Goal: Book appointment/travel/reservation

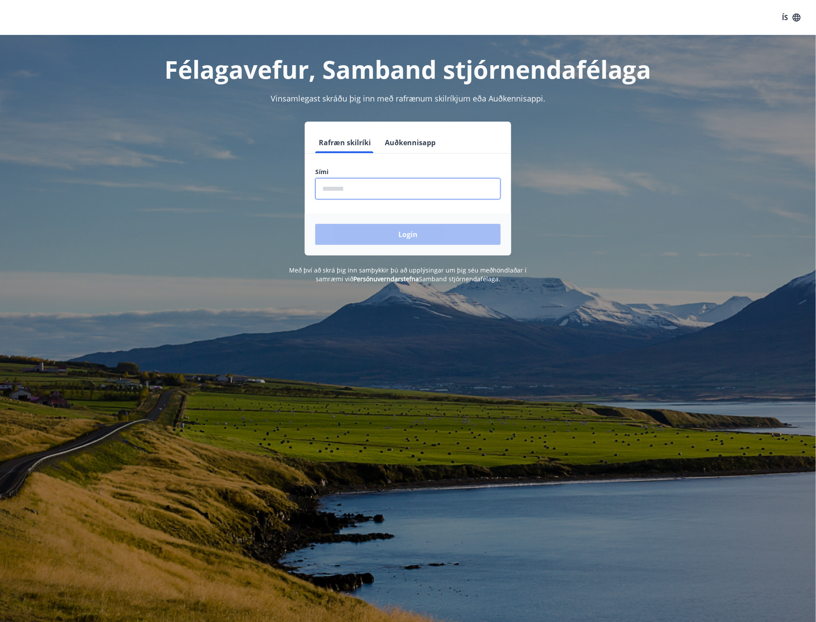
click at [370, 191] on input "phone" at bounding box center [407, 188] width 185 height 21
click at [410, 236] on button "Login" at bounding box center [407, 234] width 185 height 21
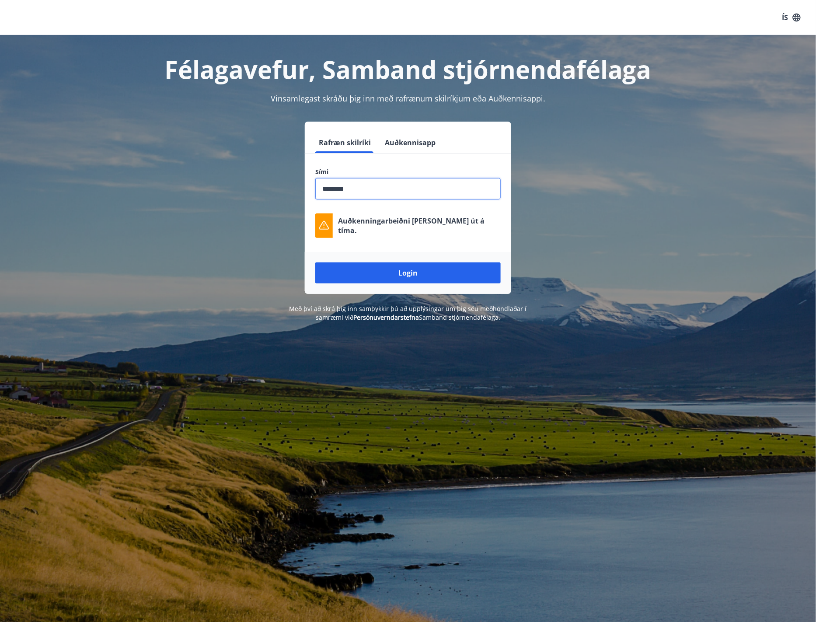
drag, startPoint x: 387, startPoint y: 188, endPoint x: 283, endPoint y: 184, distance: 104.2
click at [283, 184] on div "Rafræn skilríki Auðkennisapp Sími ​ Auðkenningarbeiðni rann út á tíma. Login" at bounding box center [408, 208] width 609 height 172
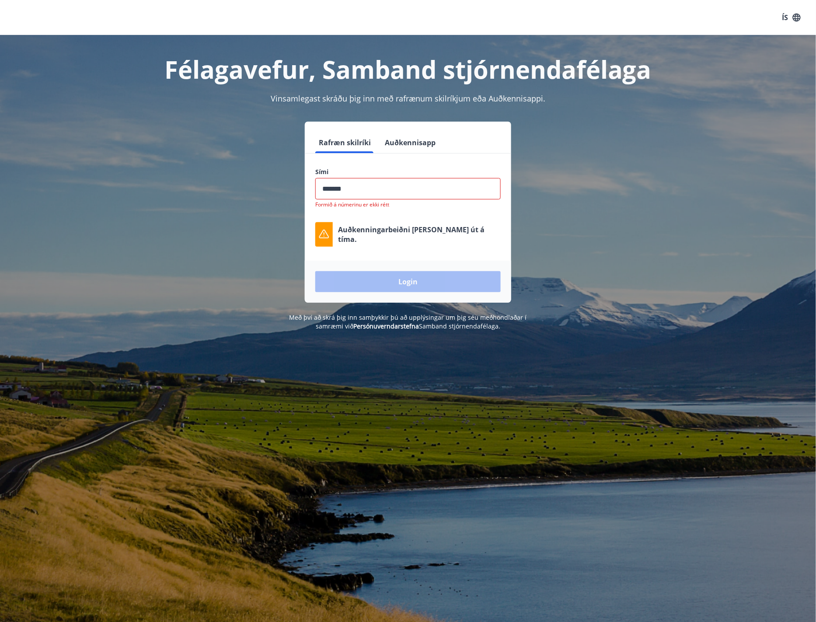
type input "********"
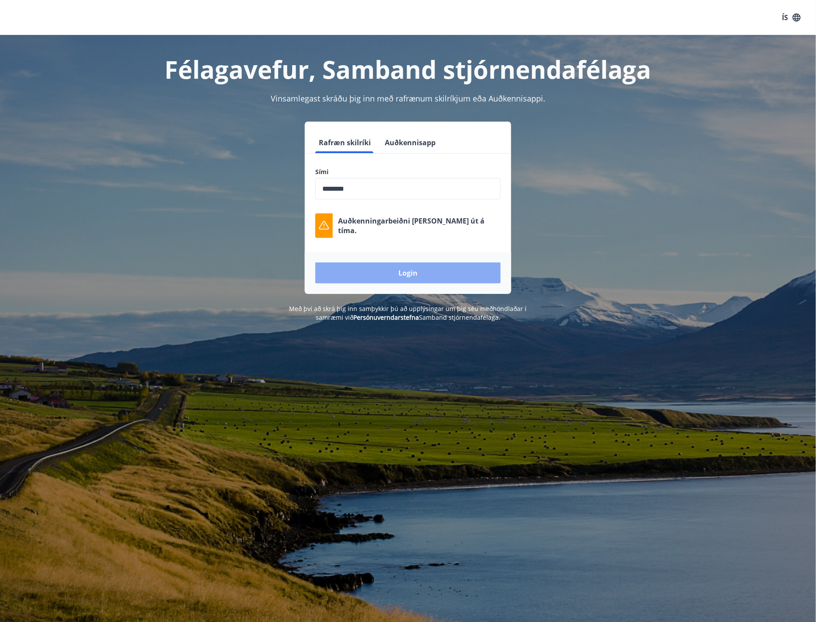
click at [417, 275] on button "Login" at bounding box center [407, 272] width 185 height 21
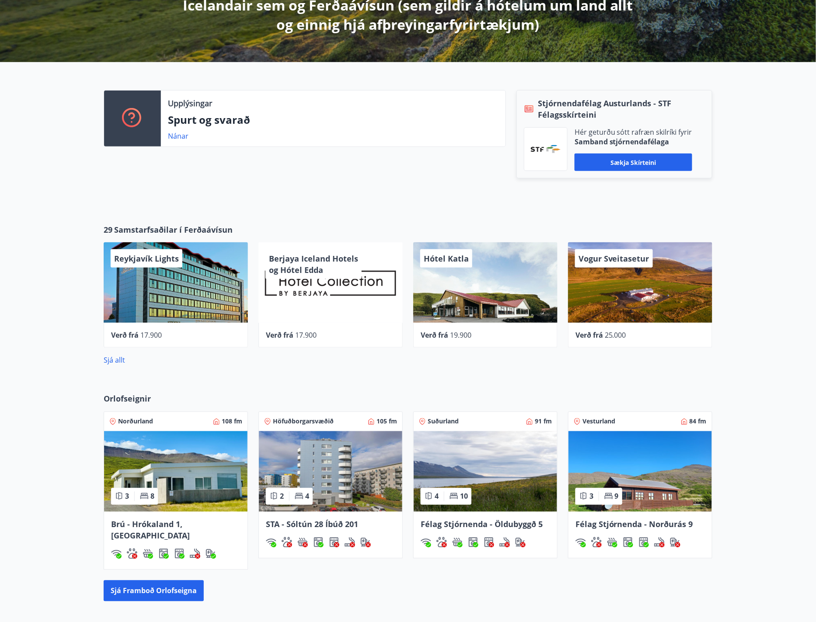
scroll to position [291, 0]
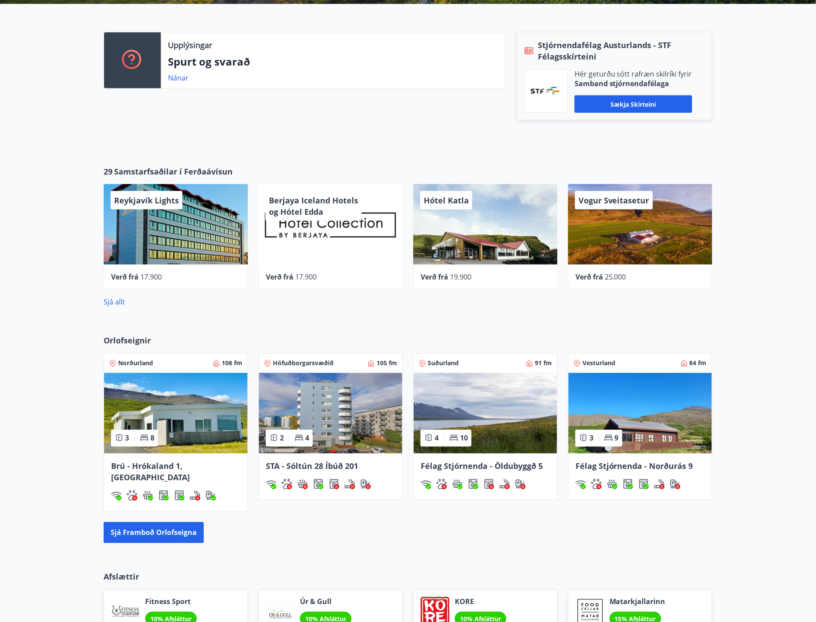
click at [133, 364] on span "Norðurland" at bounding box center [135, 363] width 35 height 9
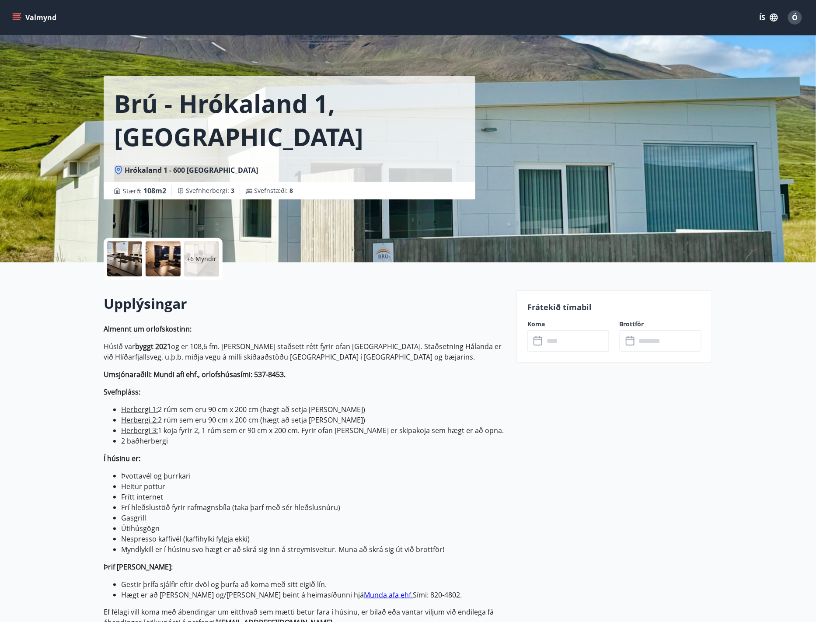
click at [17, 15] on icon "menu" at bounding box center [16, 17] width 9 height 9
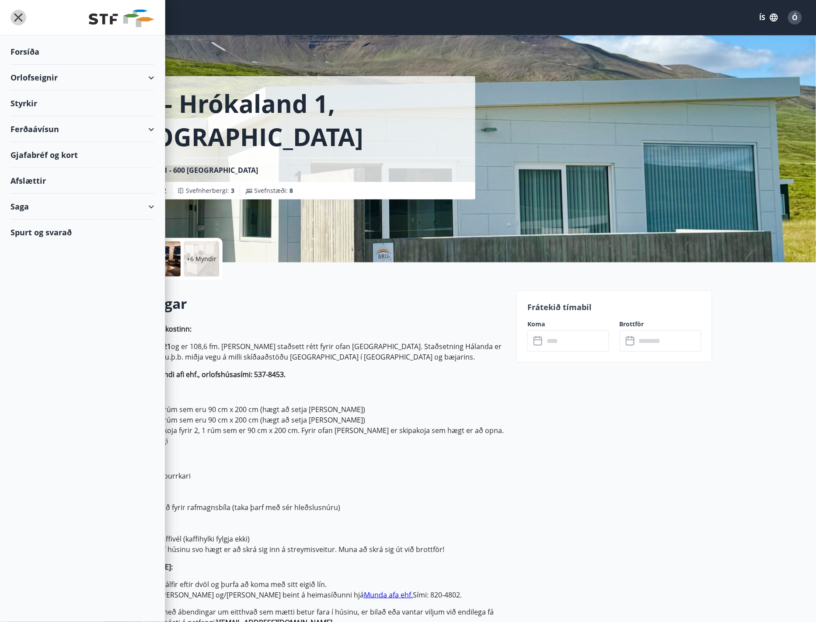
click at [20, 17] on icon "menu" at bounding box center [18, 18] width 16 height 16
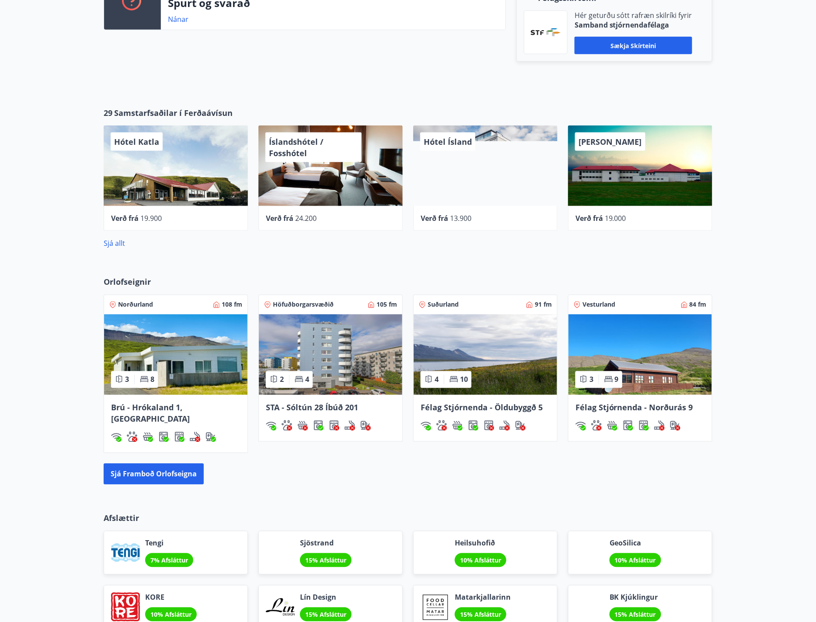
scroll to position [291, 0]
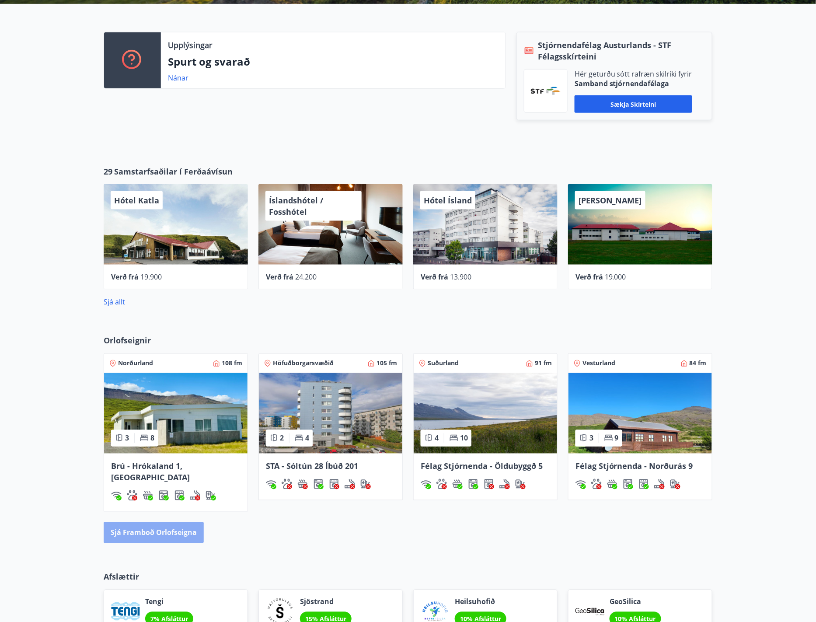
click at [170, 522] on button "Sjá framboð orlofseigna" at bounding box center [154, 532] width 100 height 21
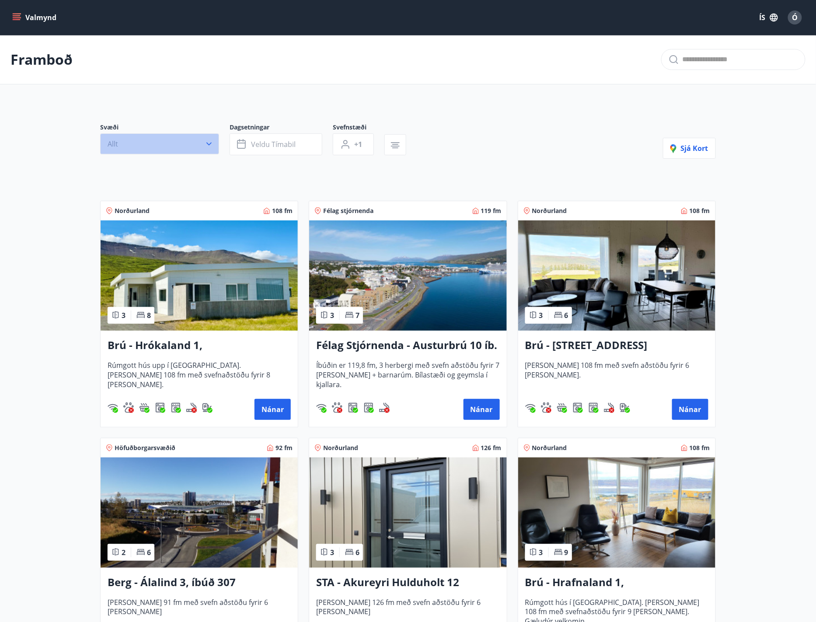
click at [209, 144] on icon "button" at bounding box center [209, 144] width 9 height 9
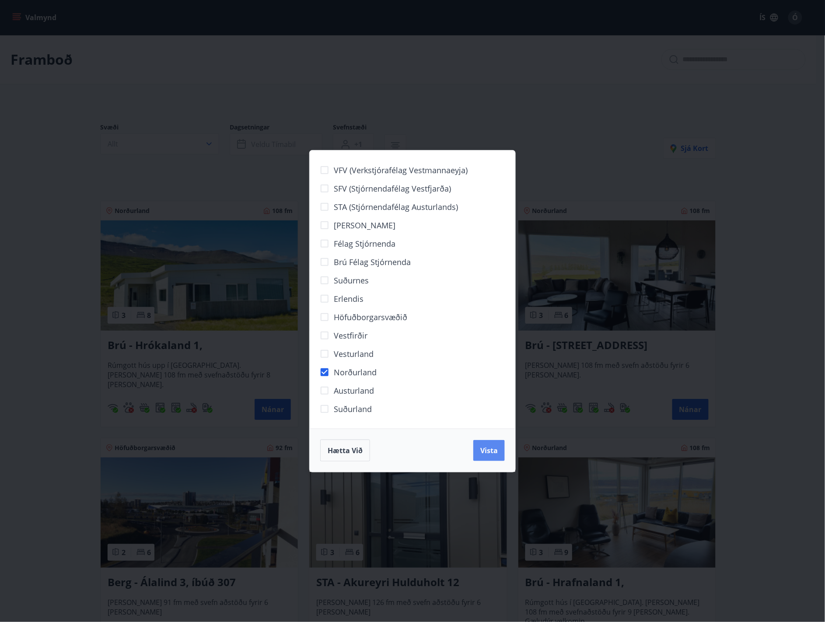
click at [497, 456] on button "Vista" at bounding box center [488, 450] width 31 height 21
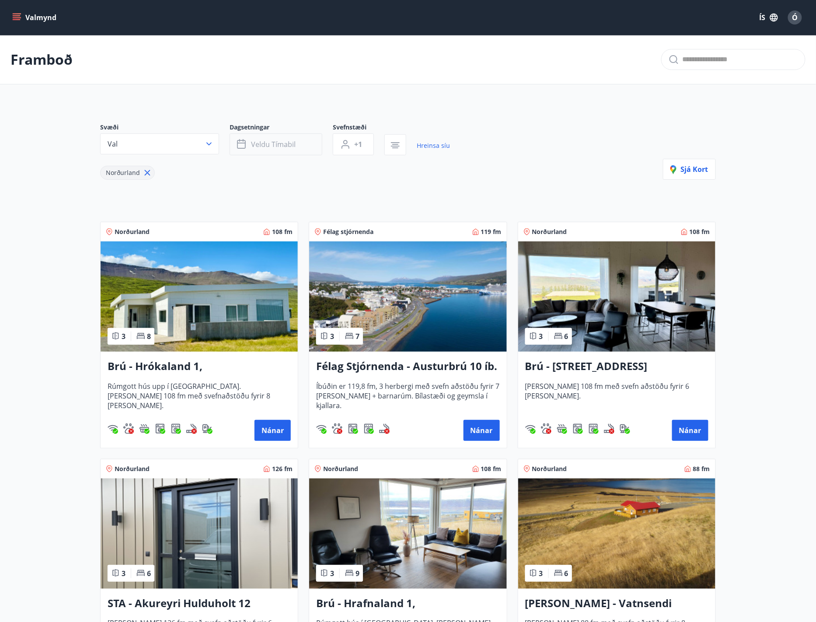
click at [268, 150] on button "Veldu tímabil" at bounding box center [276, 144] width 93 height 22
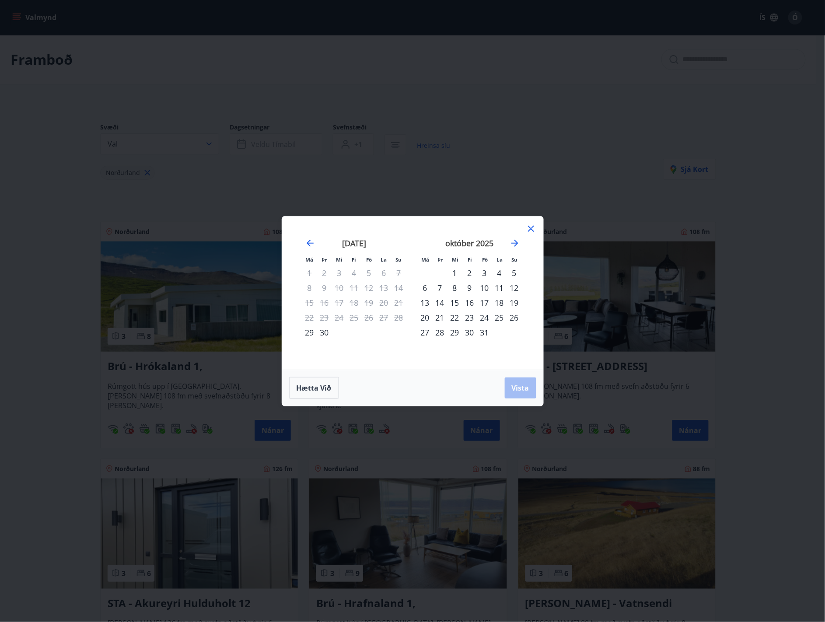
click at [426, 287] on div "6" at bounding box center [425, 287] width 15 height 15
click at [500, 318] on div "25" at bounding box center [499, 317] width 15 height 15
click at [519, 390] on span "Vista" at bounding box center [520, 388] width 17 height 10
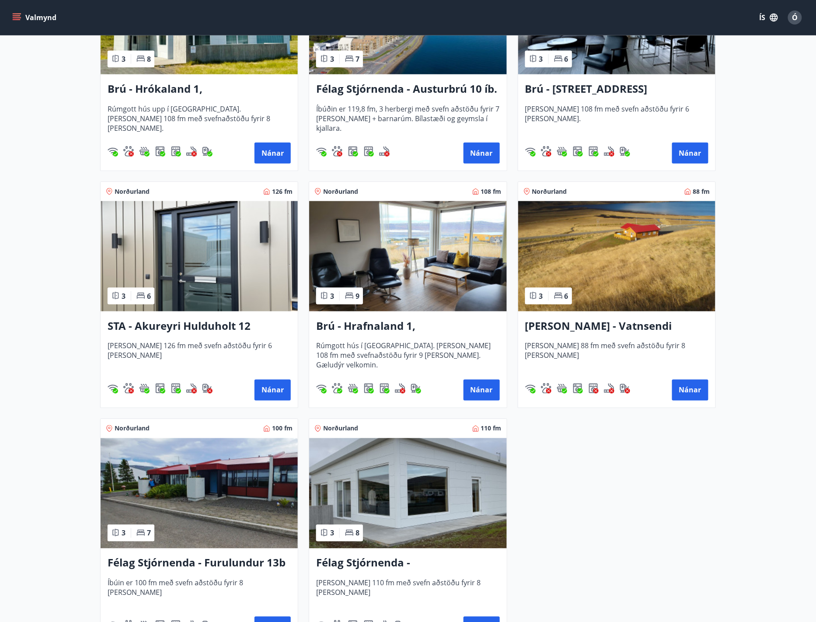
scroll to position [291, 0]
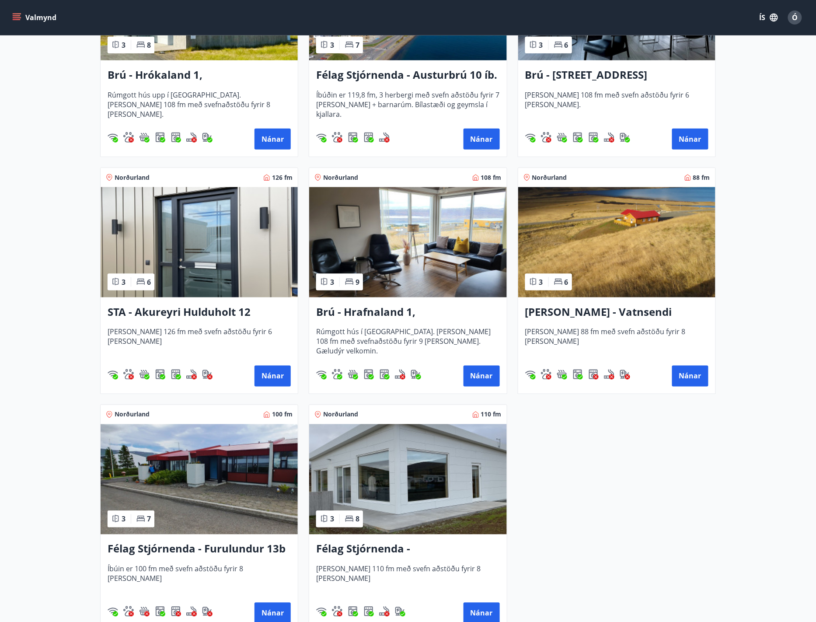
click at [191, 305] on h3 "STA - Akureyri Hulduholt 12" at bounding box center [199, 312] width 183 height 16
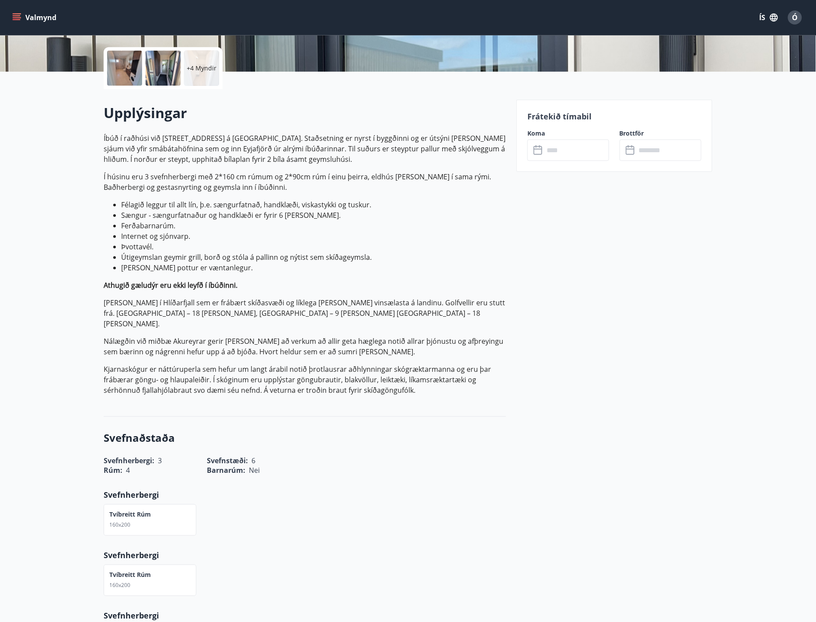
scroll to position [116, 0]
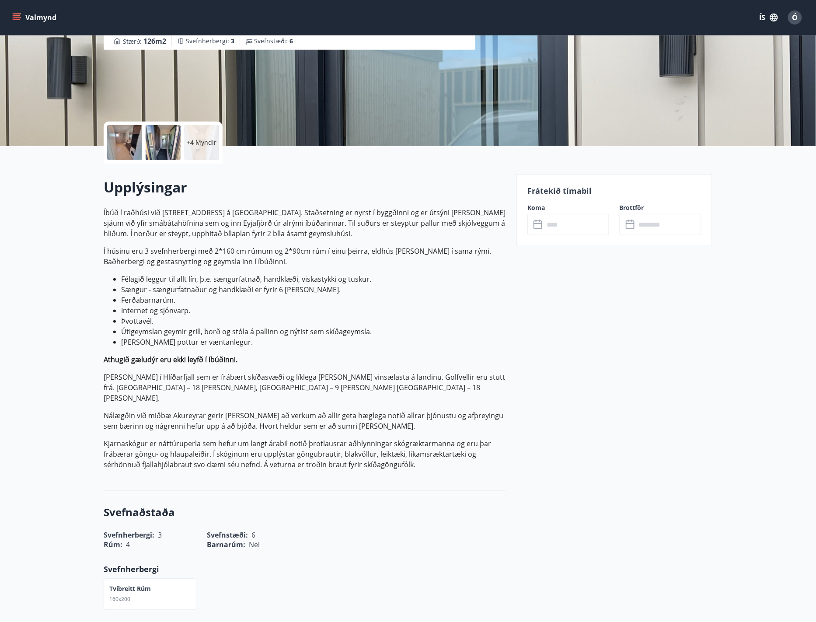
click at [573, 226] on input "text" at bounding box center [576, 224] width 65 height 21
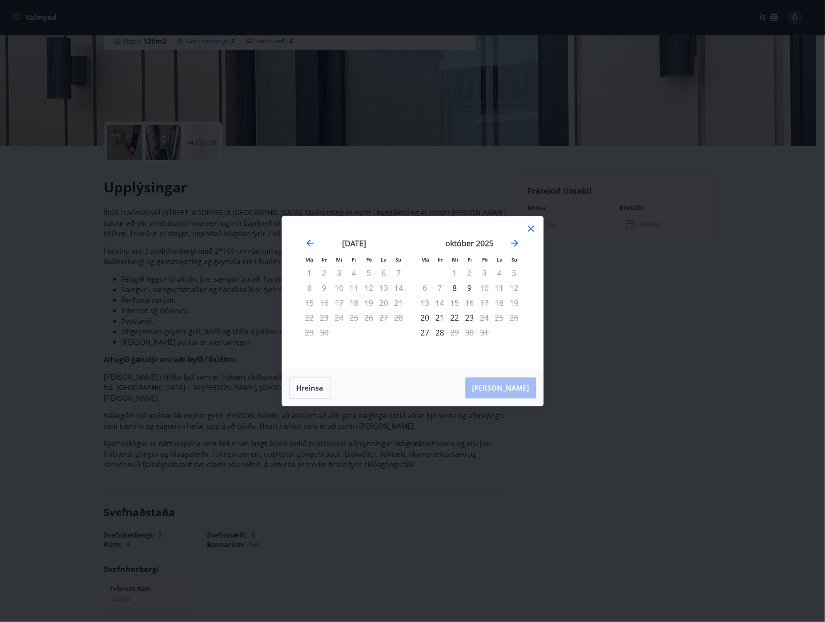
click at [531, 227] on icon at bounding box center [531, 229] width 10 height 10
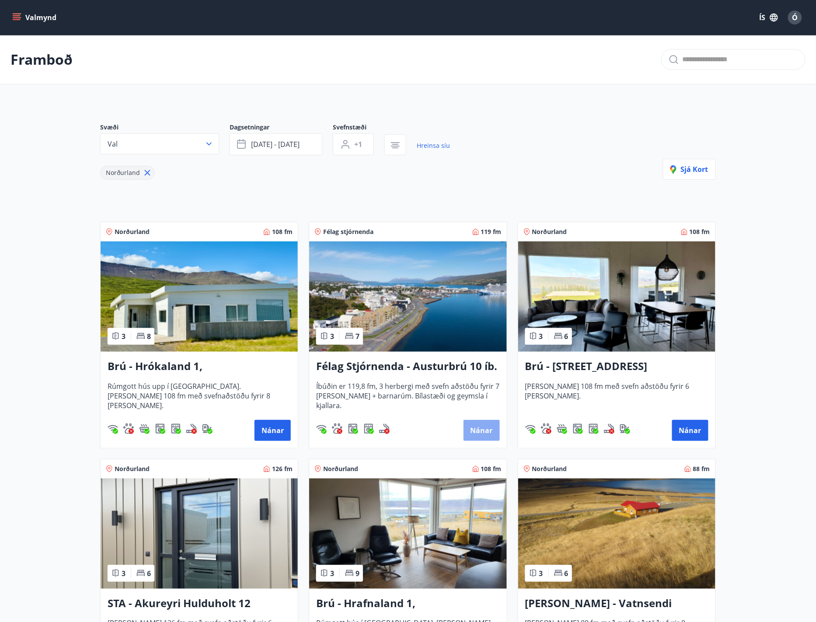
click at [470, 432] on button "Nánar" at bounding box center [482, 430] width 36 height 21
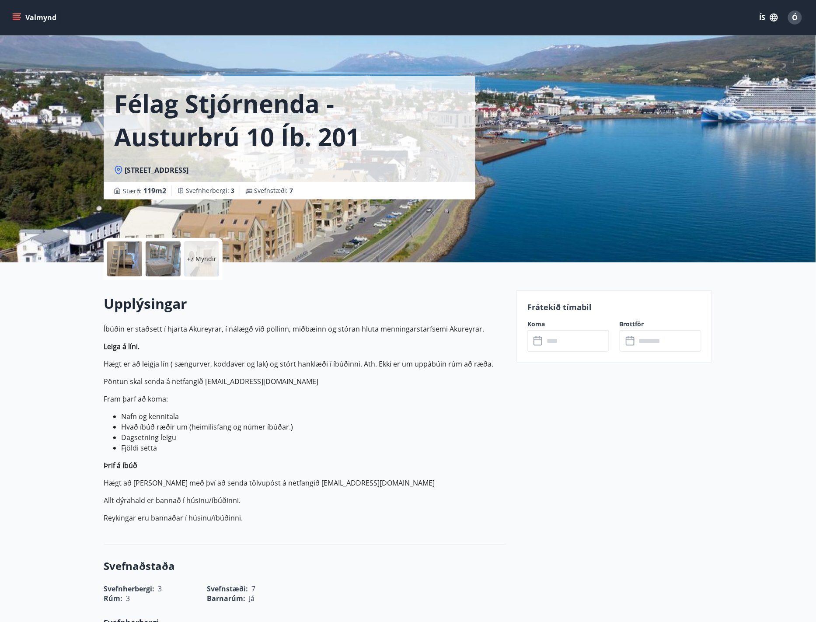
click at [560, 347] on input "text" at bounding box center [576, 340] width 65 height 21
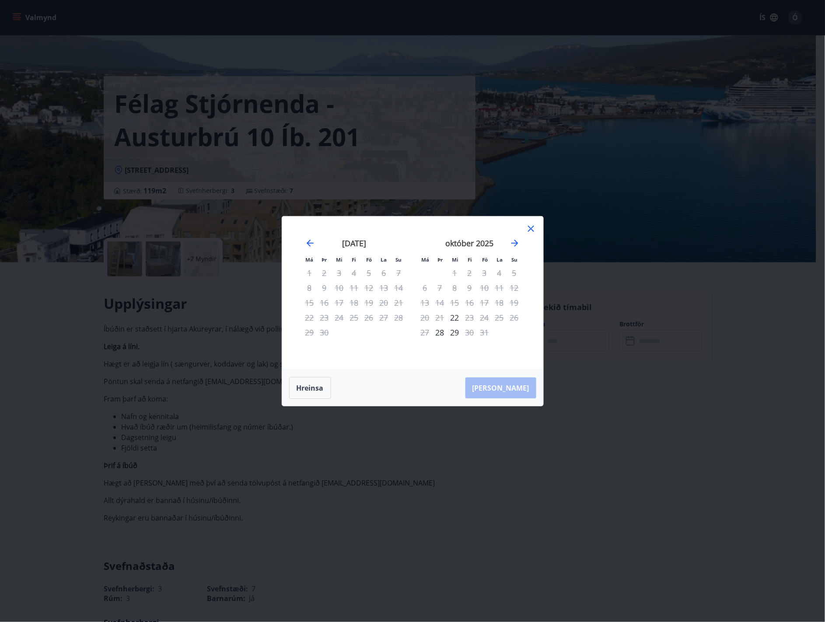
click at [533, 224] on icon at bounding box center [531, 229] width 10 height 10
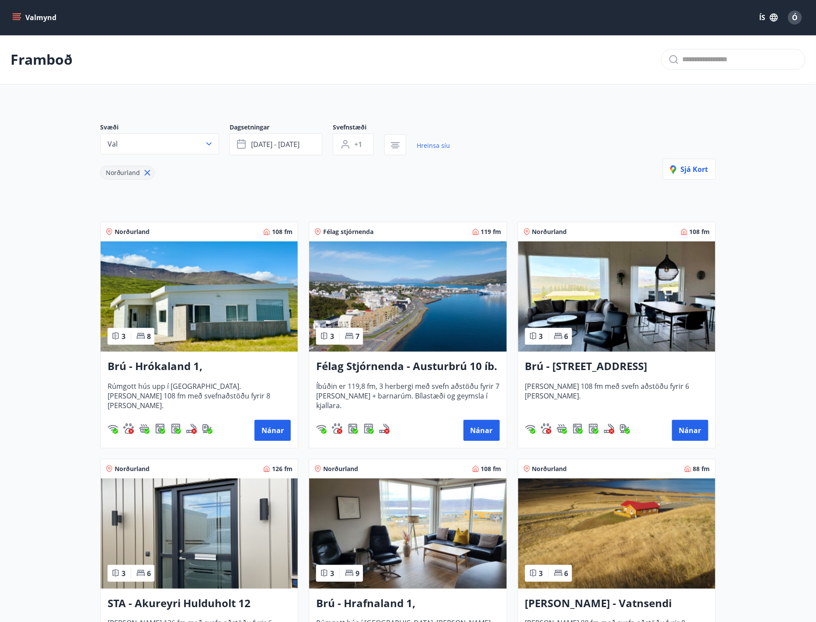
click at [228, 321] on img at bounding box center [199, 296] width 197 height 110
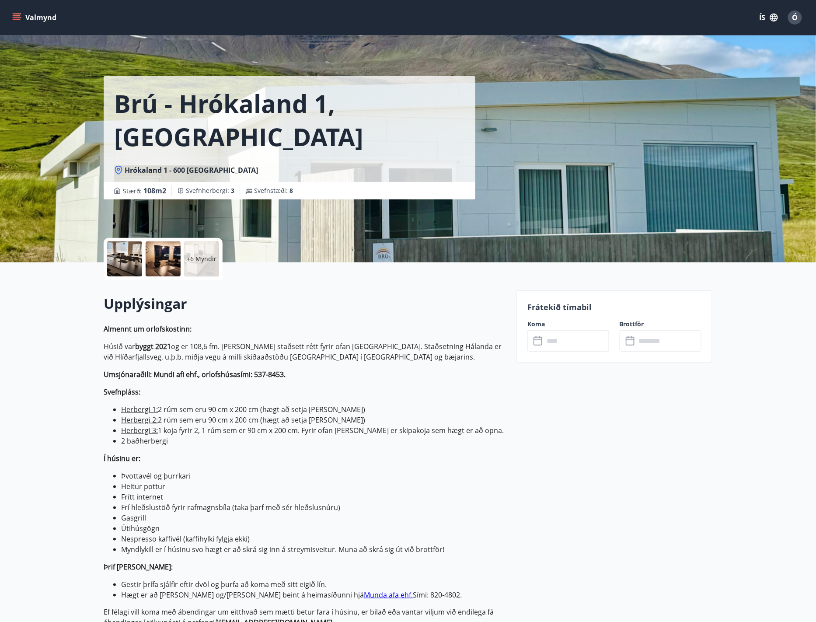
click at [591, 336] on input "text" at bounding box center [576, 340] width 65 height 21
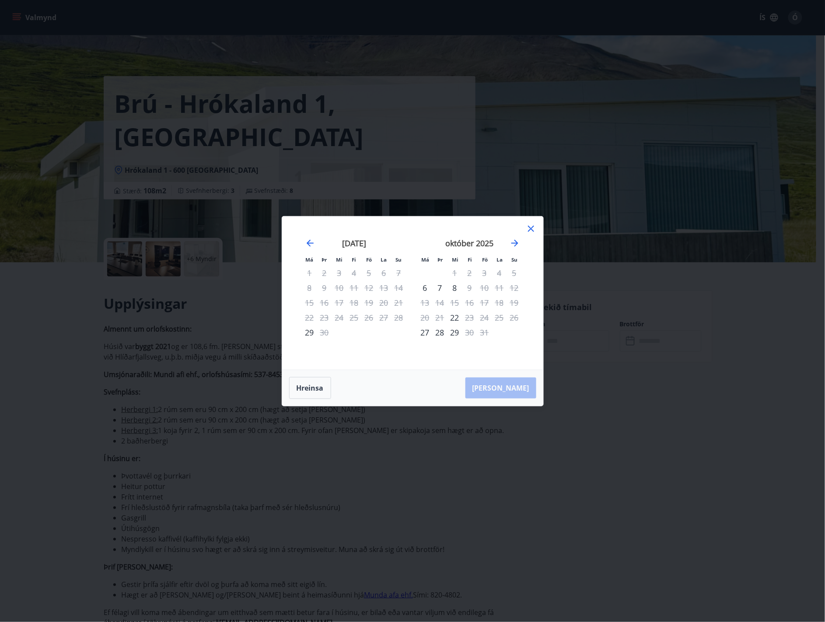
click at [534, 230] on icon at bounding box center [531, 229] width 10 height 10
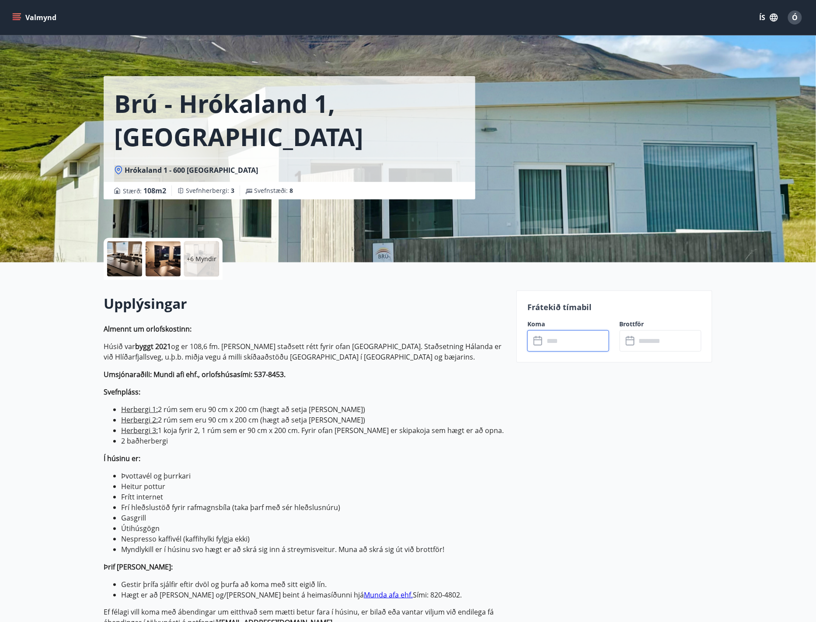
click at [556, 349] on input "text" at bounding box center [576, 340] width 65 height 21
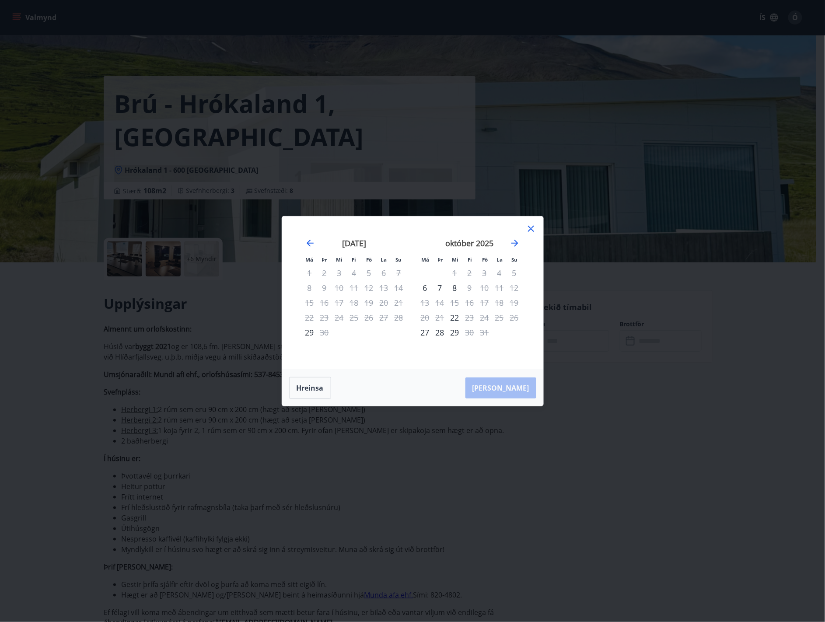
click at [530, 226] on icon at bounding box center [531, 229] width 10 height 10
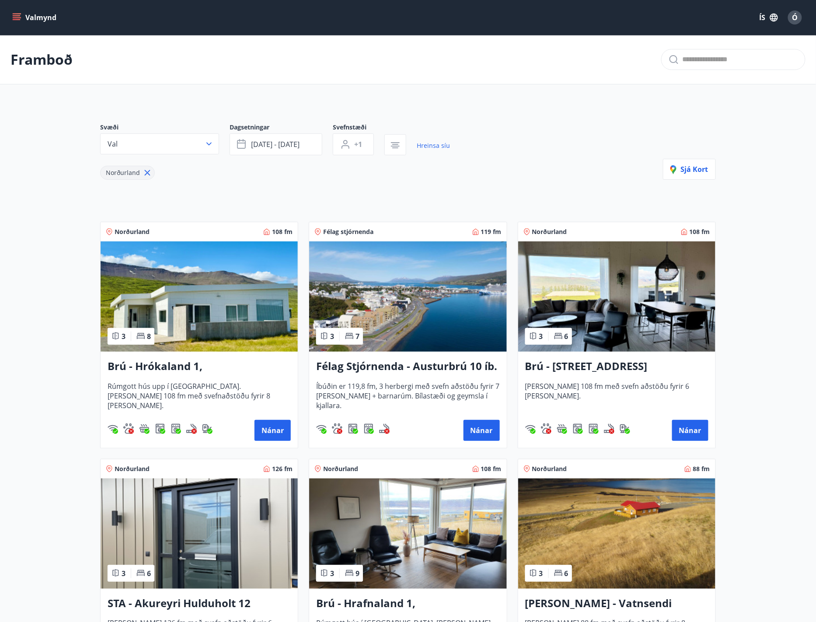
click at [638, 305] on img at bounding box center [616, 296] width 197 height 110
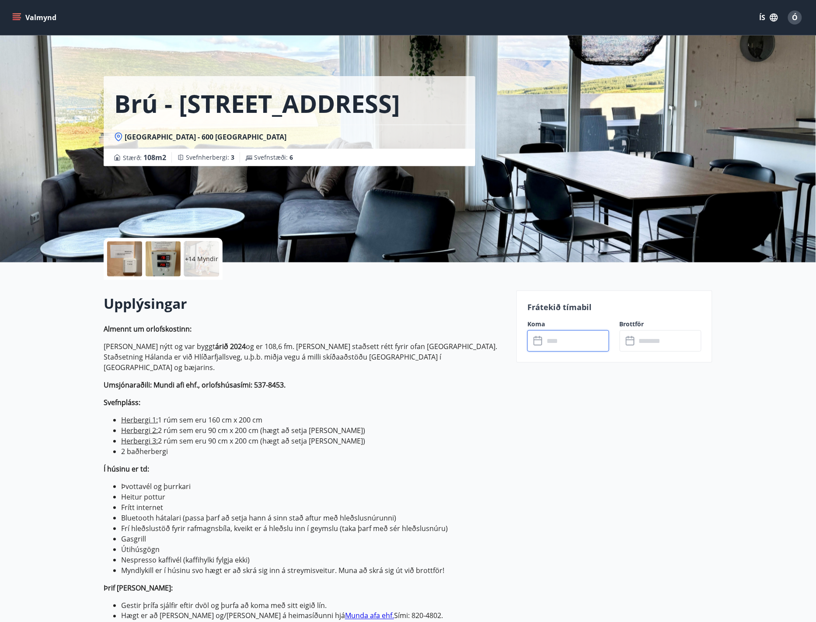
click at [559, 340] on input "text" at bounding box center [576, 340] width 65 height 21
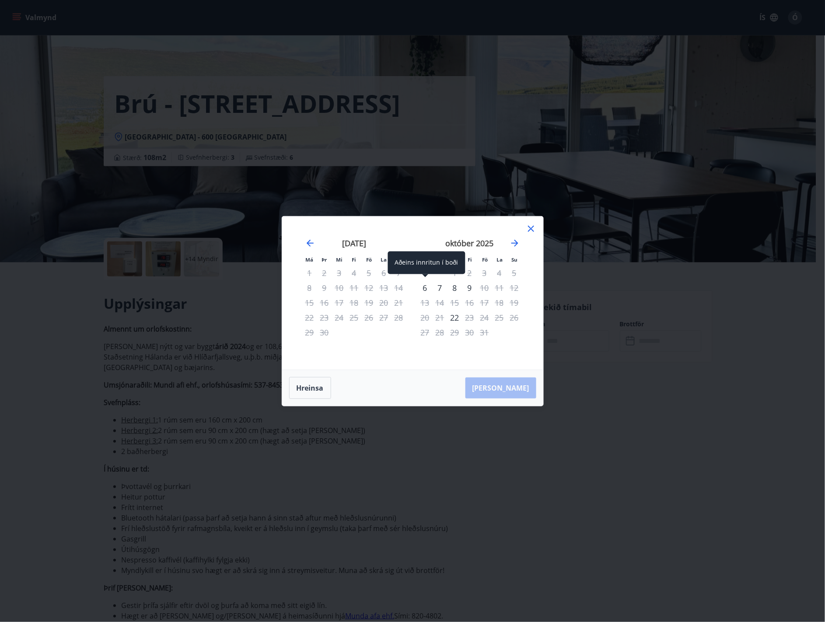
click at [421, 287] on div "6" at bounding box center [425, 287] width 15 height 15
click at [485, 286] on div "10" at bounding box center [484, 287] width 15 height 15
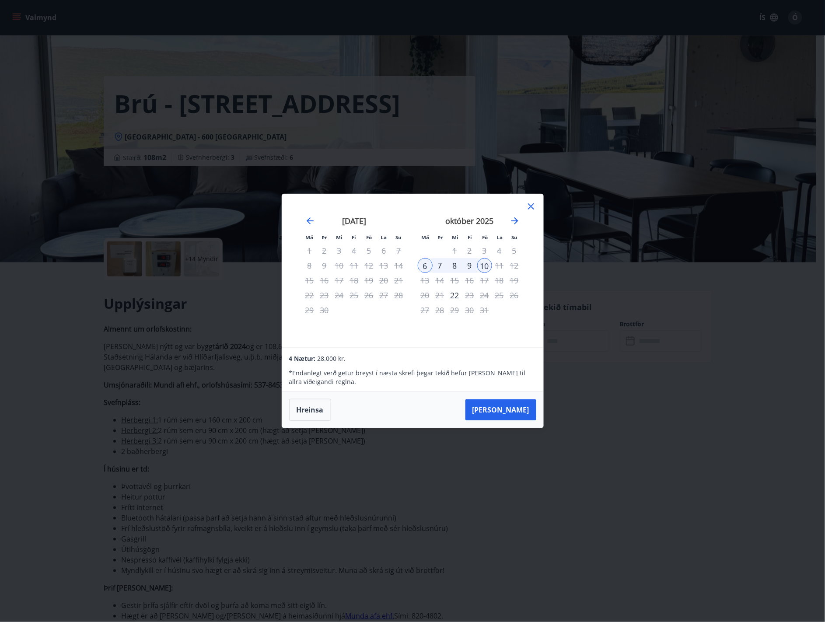
click at [501, 263] on div "11" at bounding box center [499, 265] width 15 height 15
click at [499, 266] on div "11" at bounding box center [499, 265] width 15 height 15
click at [426, 264] on div "6" at bounding box center [425, 265] width 15 height 15
click at [531, 205] on icon at bounding box center [531, 206] width 10 height 10
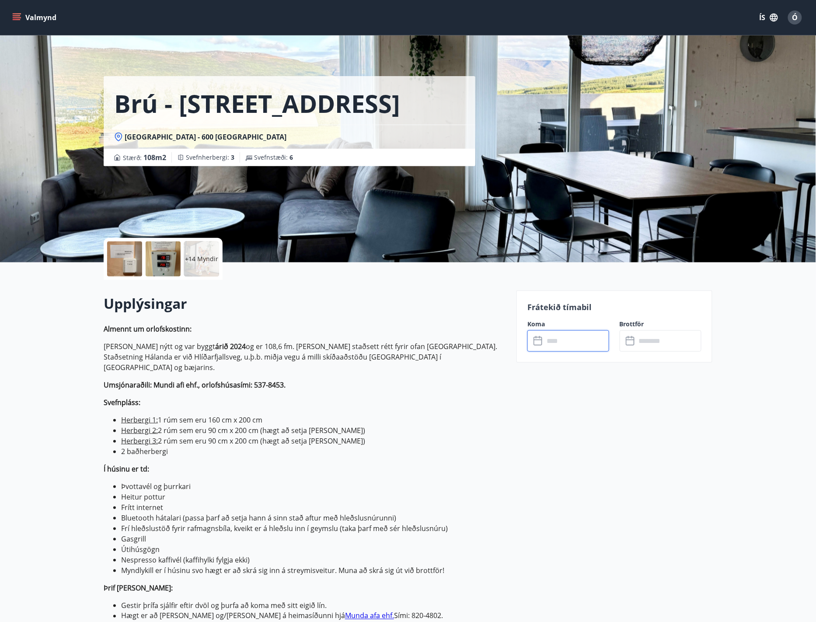
click at [559, 345] on input "text" at bounding box center [576, 340] width 65 height 21
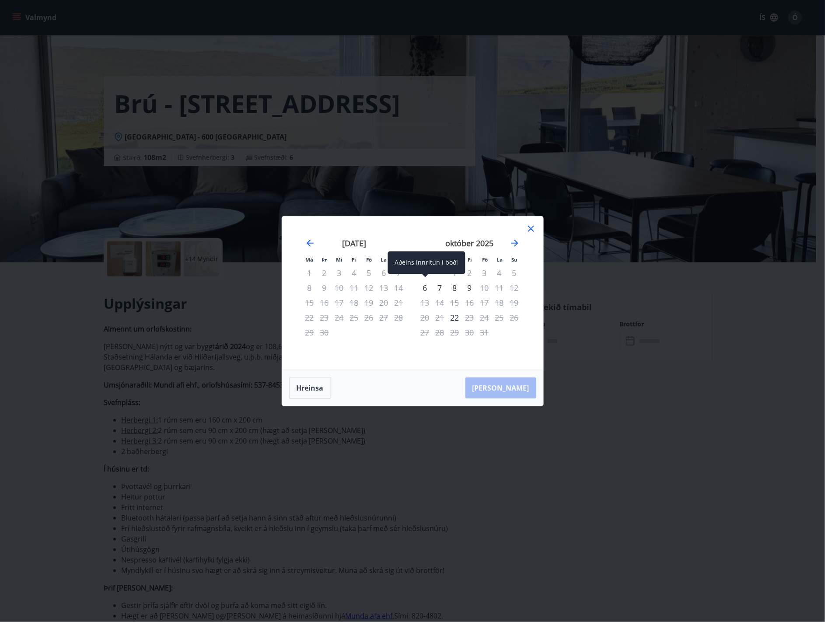
click at [427, 284] on div "6" at bounding box center [425, 287] width 15 height 15
click at [497, 287] on div "11" at bounding box center [499, 287] width 15 height 15
click at [528, 230] on icon at bounding box center [531, 229] width 10 height 10
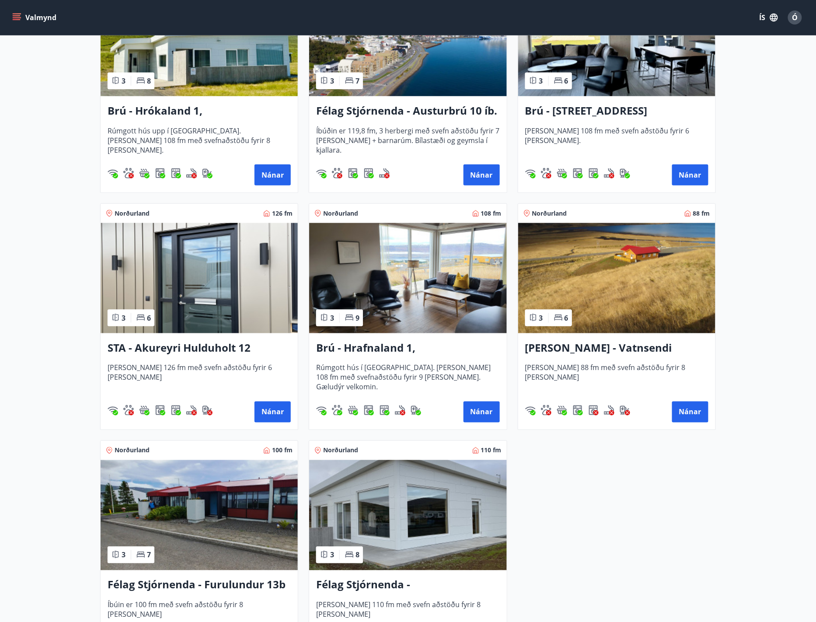
scroll to position [291, 0]
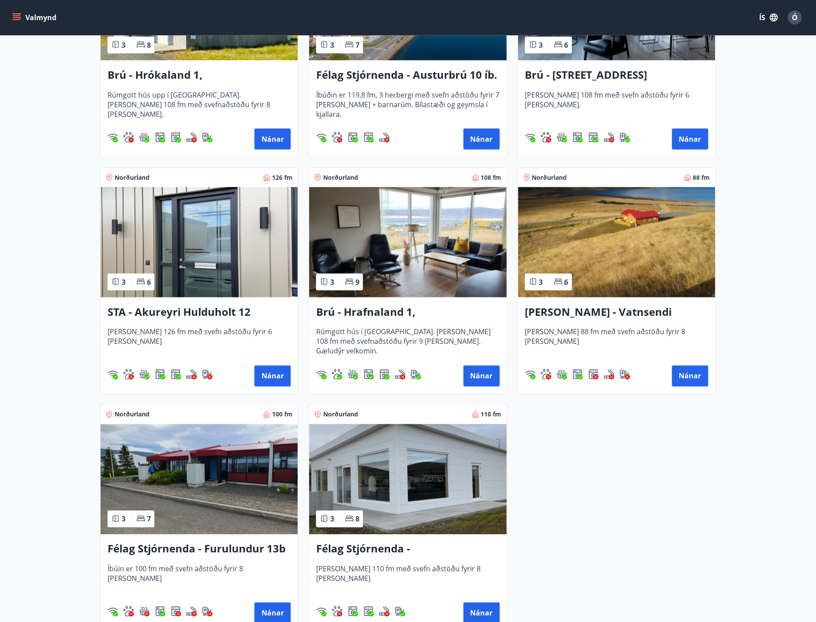
click at [408, 307] on h3 "Brú - Hrafnaland 1, [GEOGRAPHIC_DATA] (gæludýr velkomin)" at bounding box center [407, 312] width 183 height 16
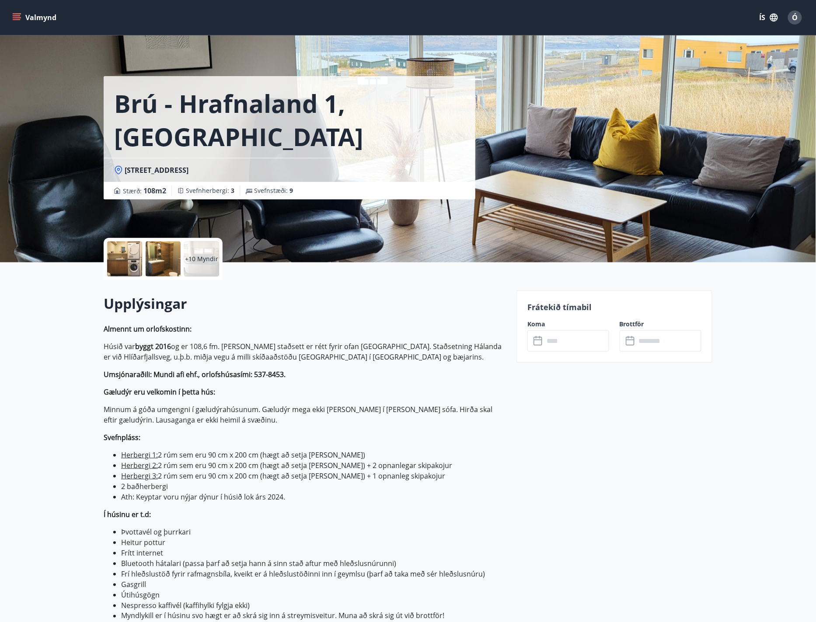
click at [579, 345] on input "text" at bounding box center [576, 340] width 65 height 21
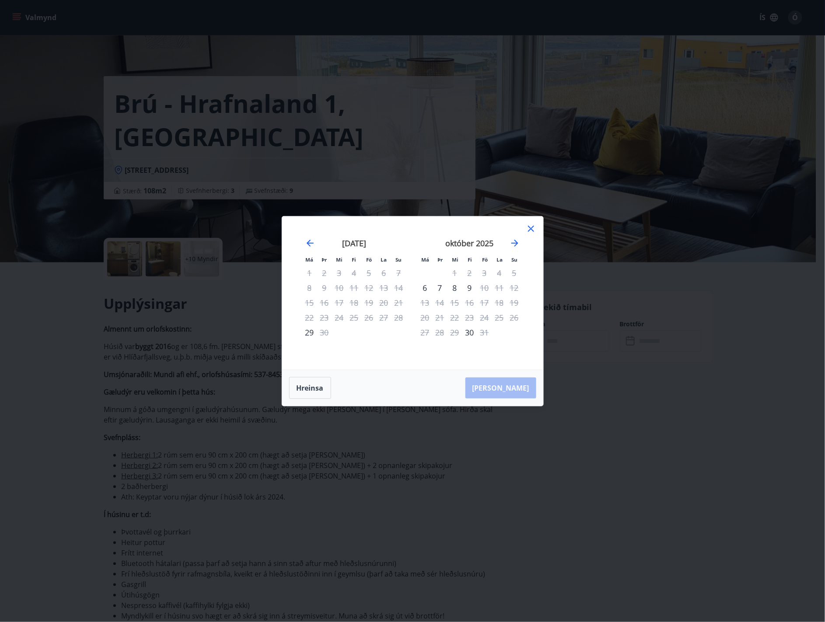
click at [534, 228] on icon at bounding box center [531, 229] width 10 height 10
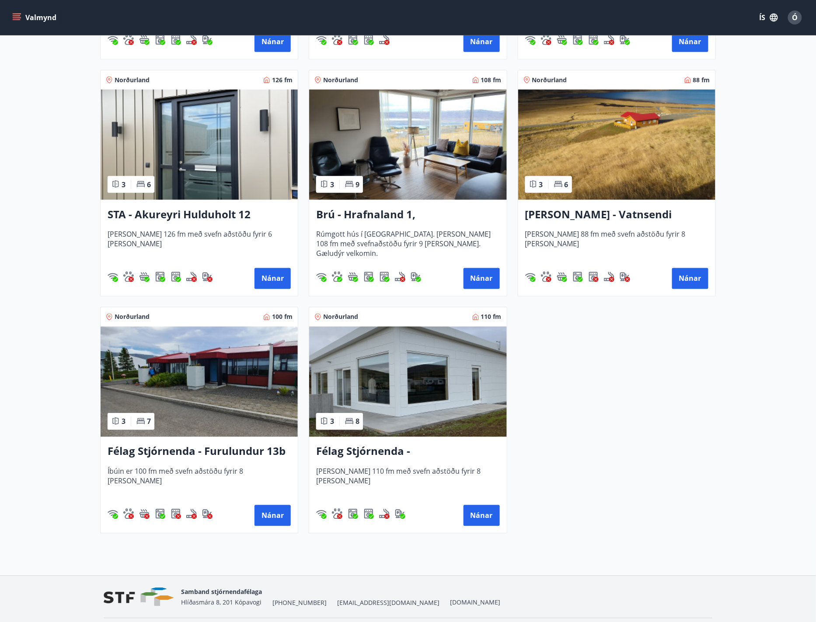
scroll to position [408, 0]
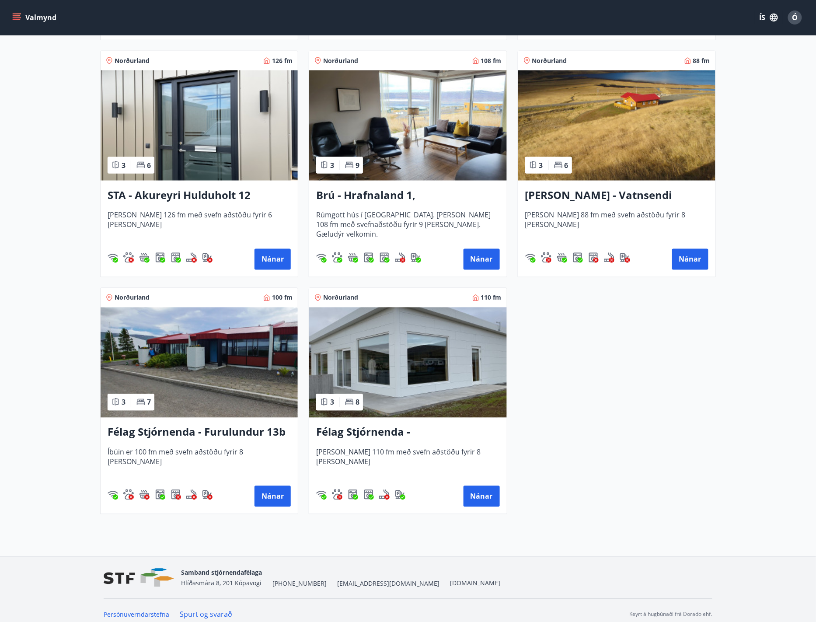
click at [219, 384] on img at bounding box center [199, 363] width 197 height 110
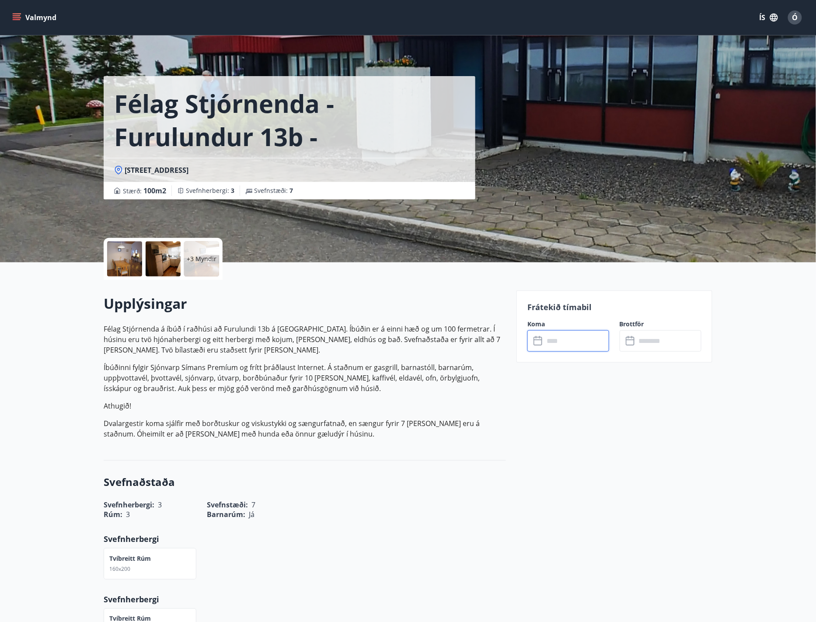
click at [567, 349] on input "text" at bounding box center [576, 340] width 65 height 21
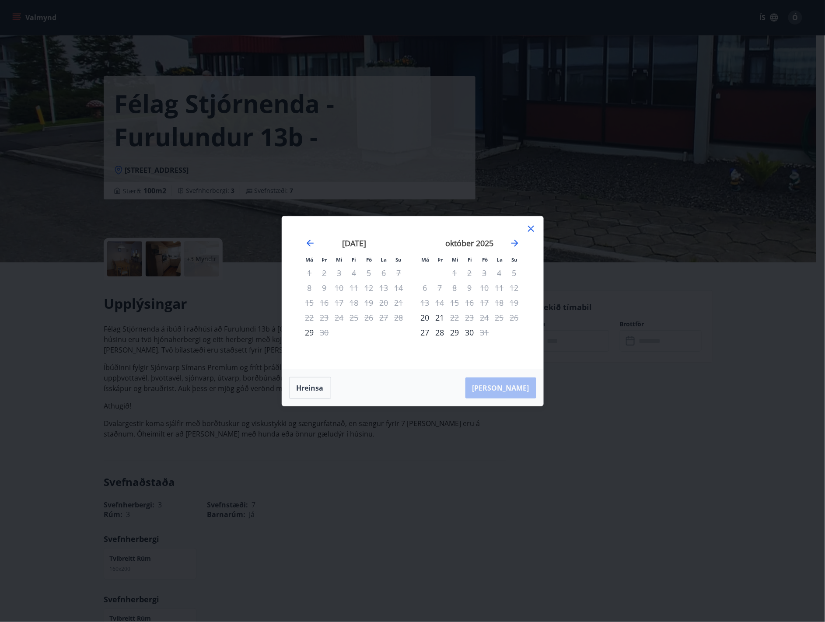
click at [529, 227] on icon at bounding box center [531, 229] width 6 height 6
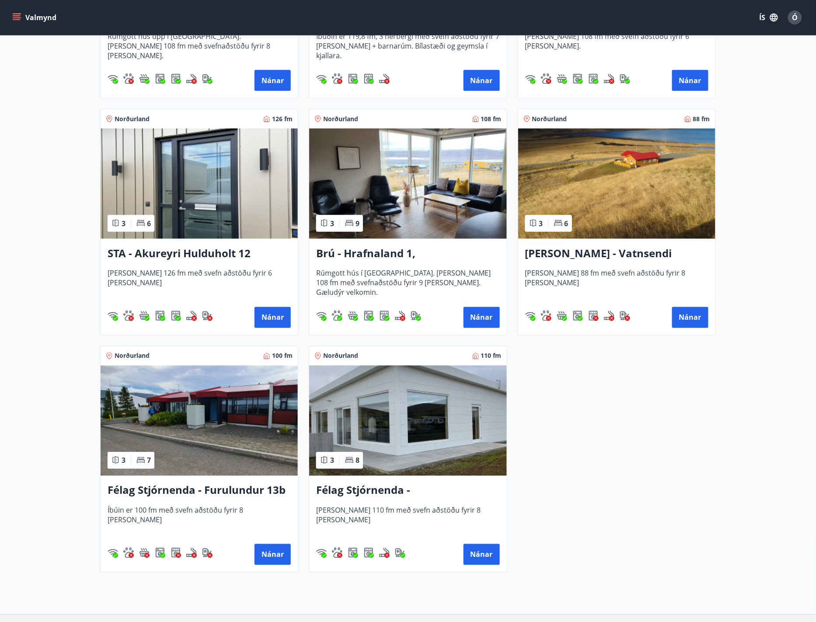
click at [445, 440] on img at bounding box center [407, 421] width 197 height 110
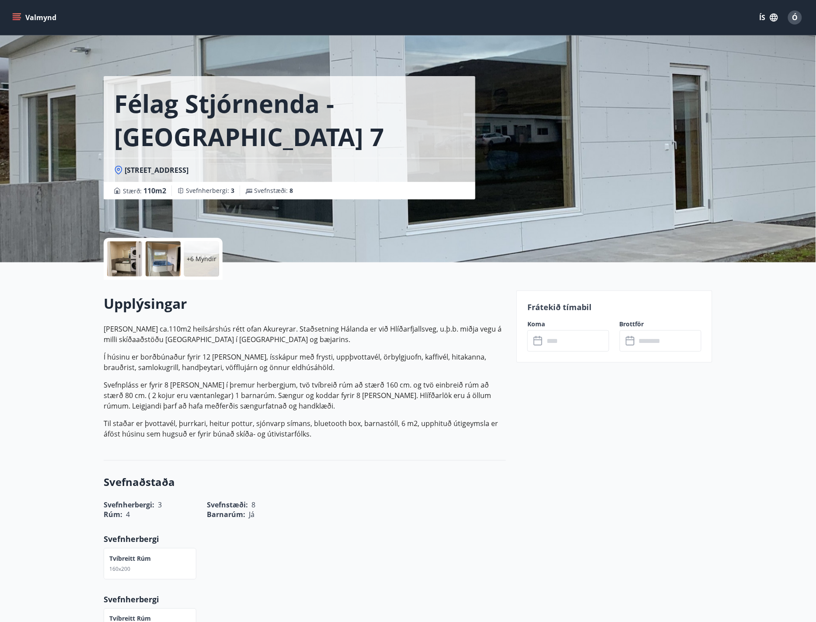
click at [546, 338] on input "text" at bounding box center [576, 340] width 65 height 21
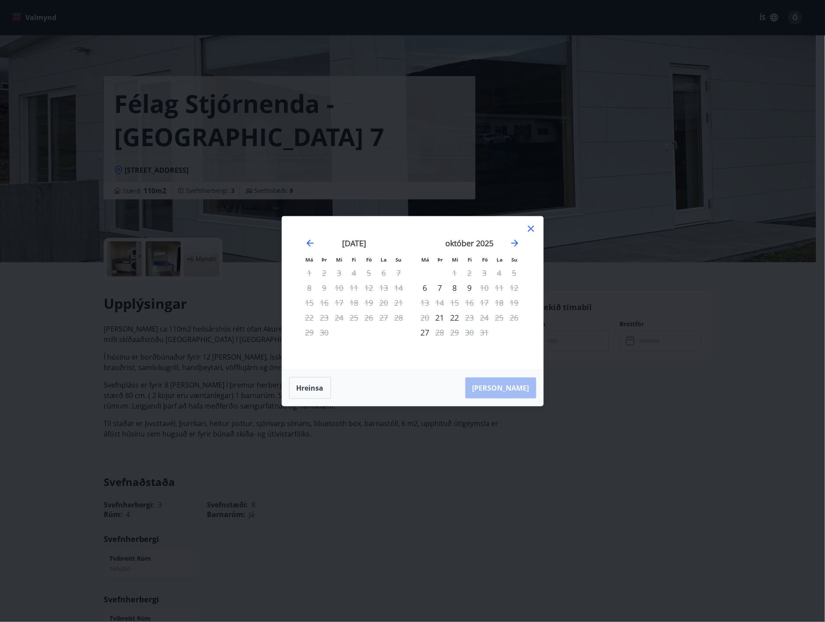
click at [527, 225] on icon at bounding box center [531, 229] width 10 height 10
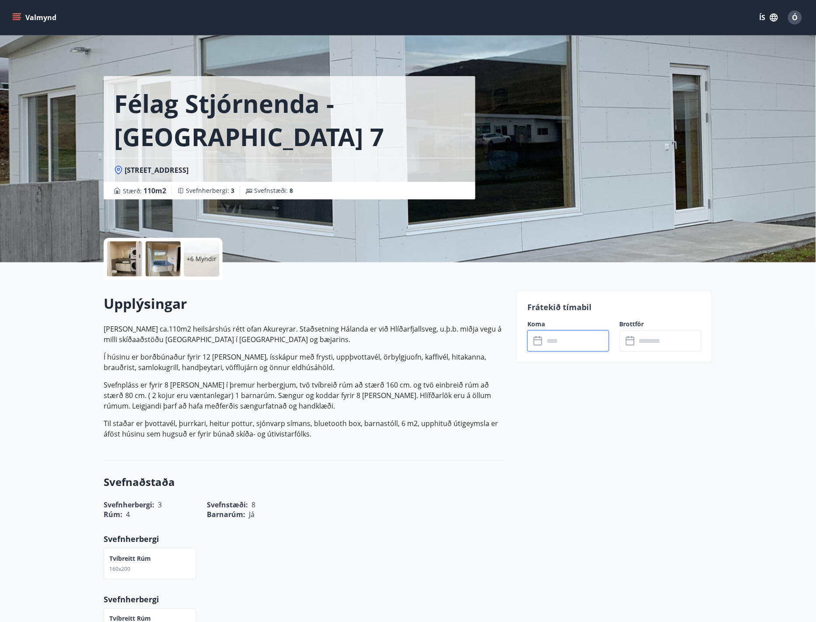
click at [41, 17] on button "Valmynd" at bounding box center [34, 18] width 49 height 16
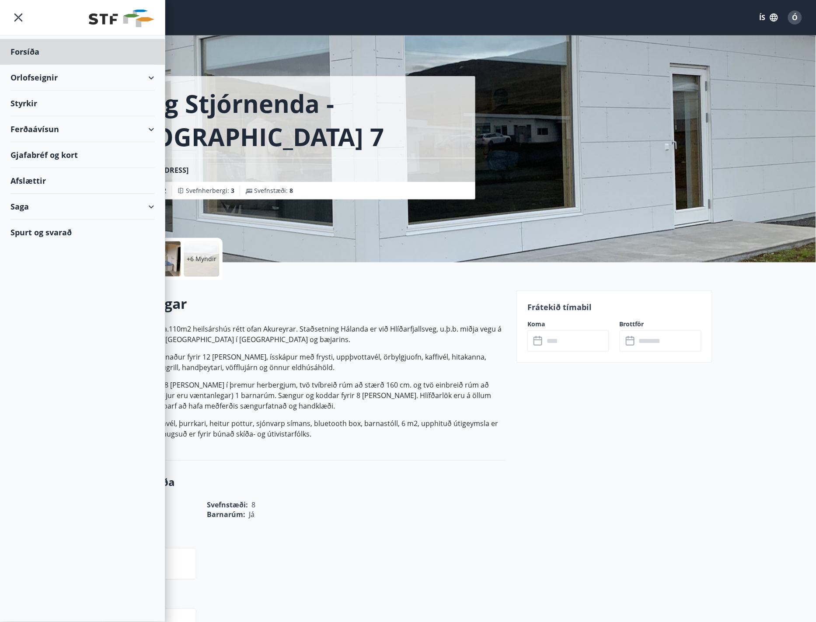
click at [42, 100] on div "Styrkir" at bounding box center [82, 104] width 144 height 26
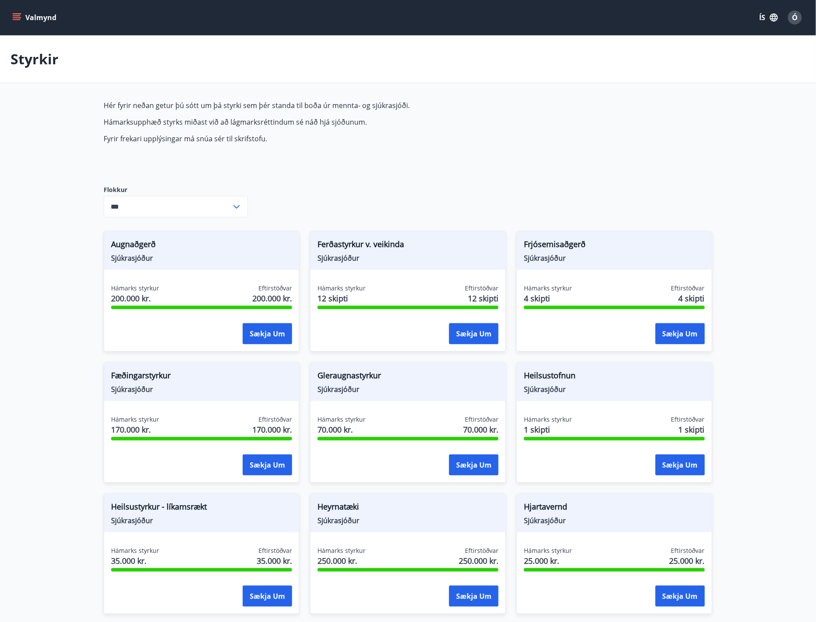
type input "***"
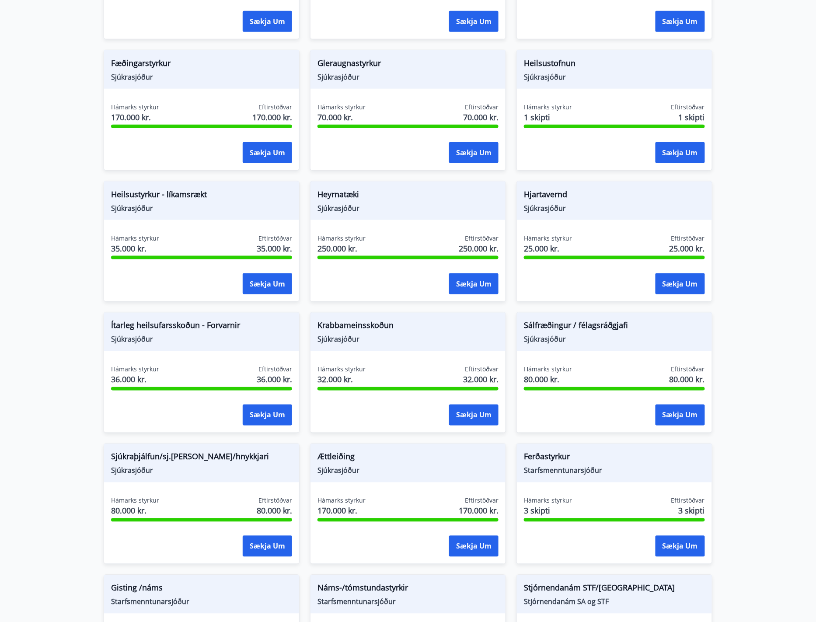
scroll to position [291, 0]
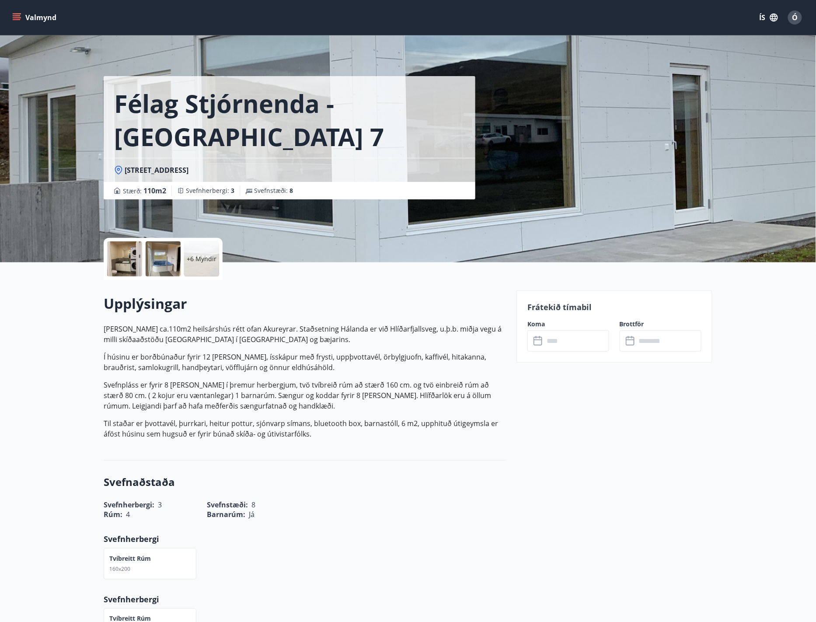
click at [20, 15] on icon "menu" at bounding box center [16, 17] width 9 height 9
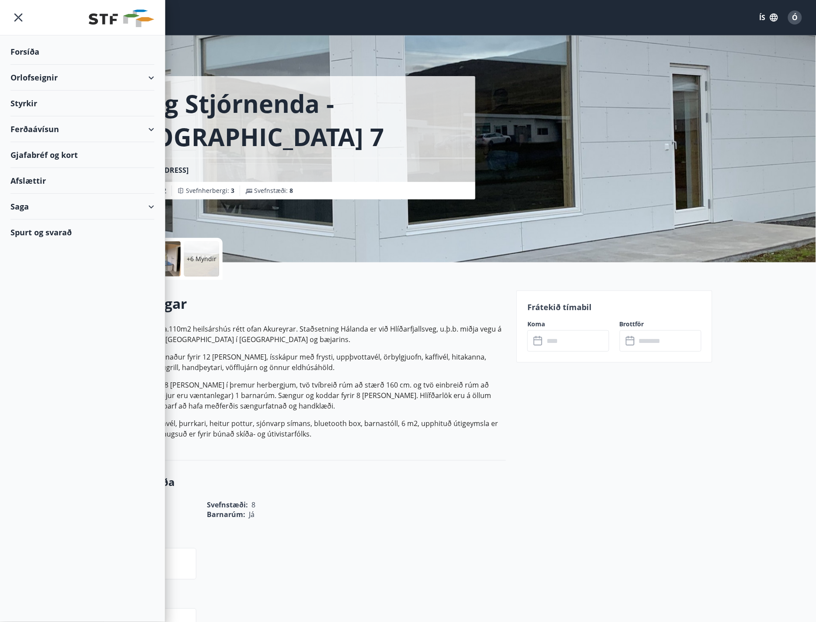
click at [154, 137] on div "Ferðaávísun" at bounding box center [82, 129] width 144 height 26
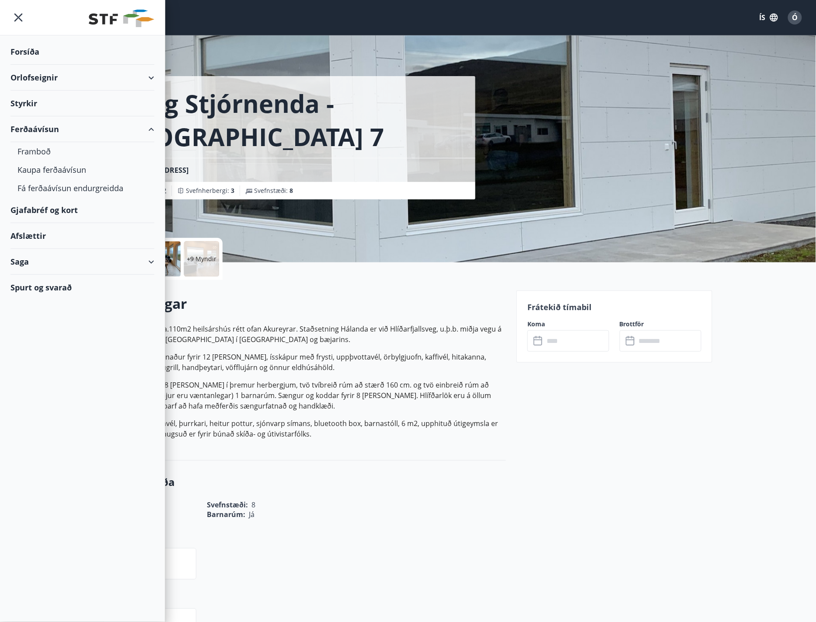
click at [154, 137] on div "Ferðaávísun" at bounding box center [82, 129] width 144 height 26
click at [25, 181] on div "Afslættir" at bounding box center [82, 181] width 144 height 26
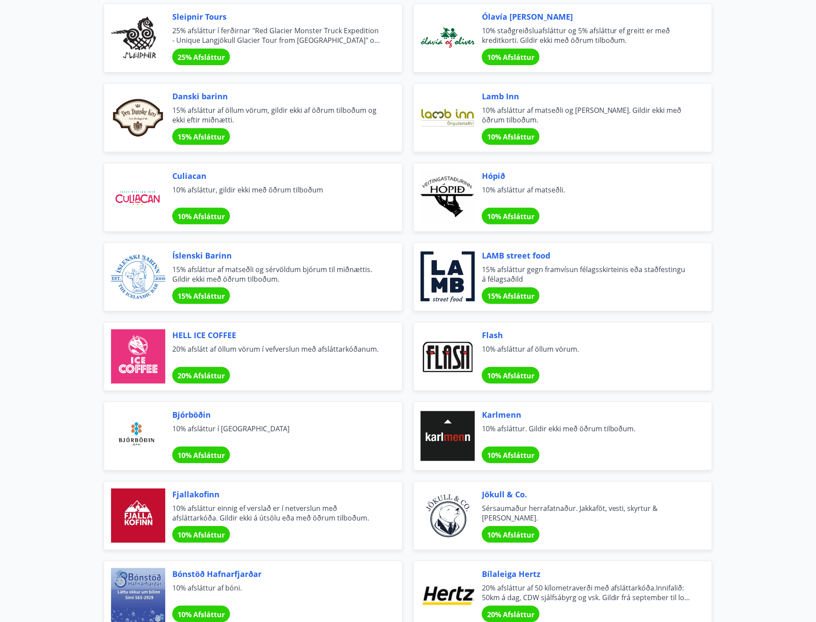
scroll to position [2391, 0]
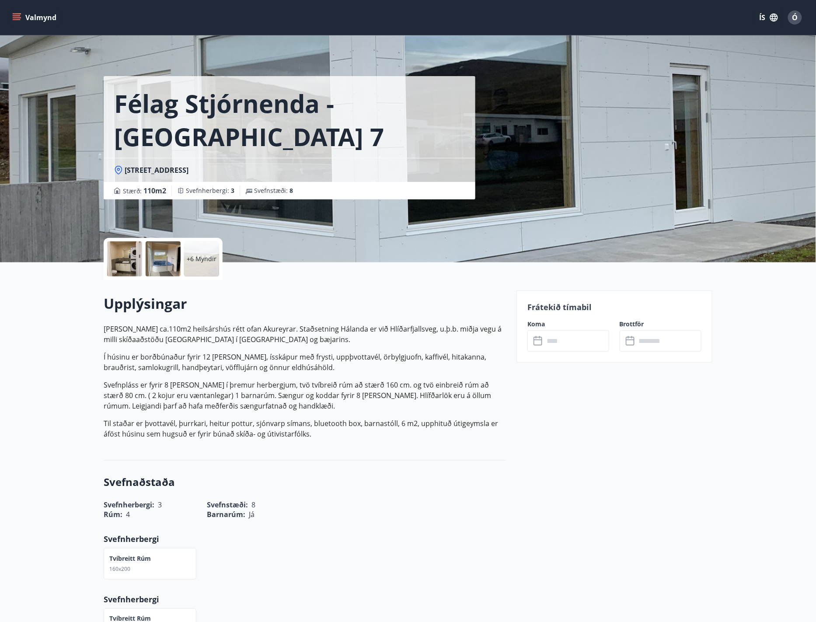
click at [15, 19] on icon "menu" at bounding box center [17, 19] width 8 height 1
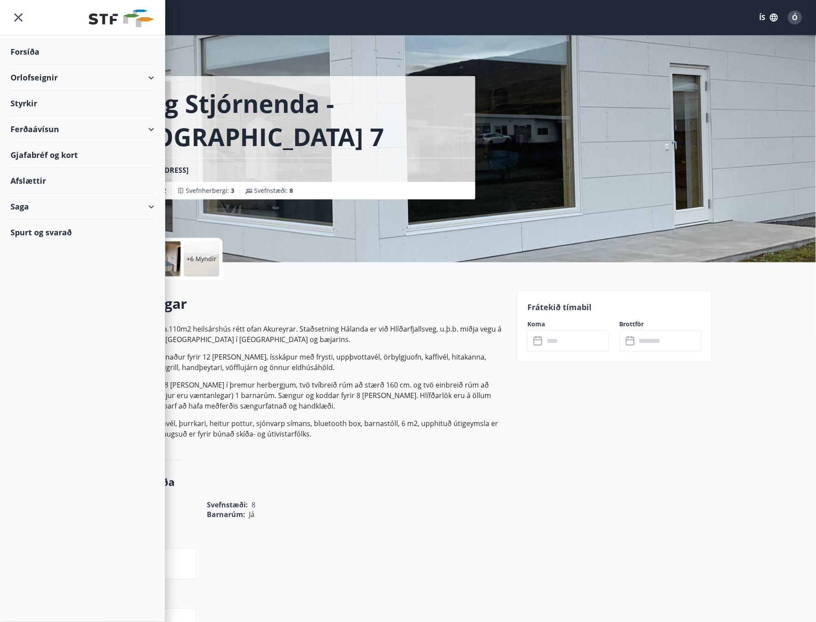
click at [34, 79] on div "Orlofseignir" at bounding box center [82, 78] width 144 height 26
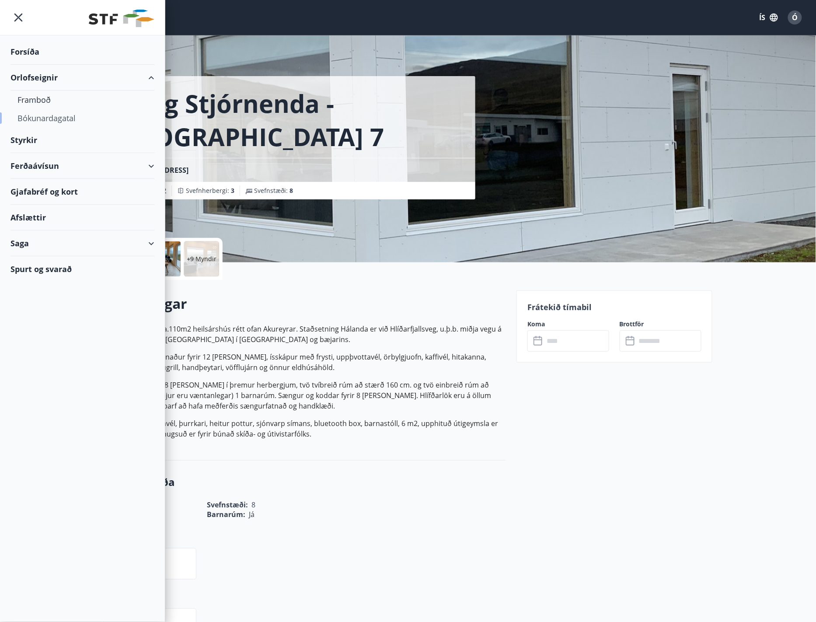
click at [43, 117] on div "Bókunardagatal" at bounding box center [82, 118] width 130 height 18
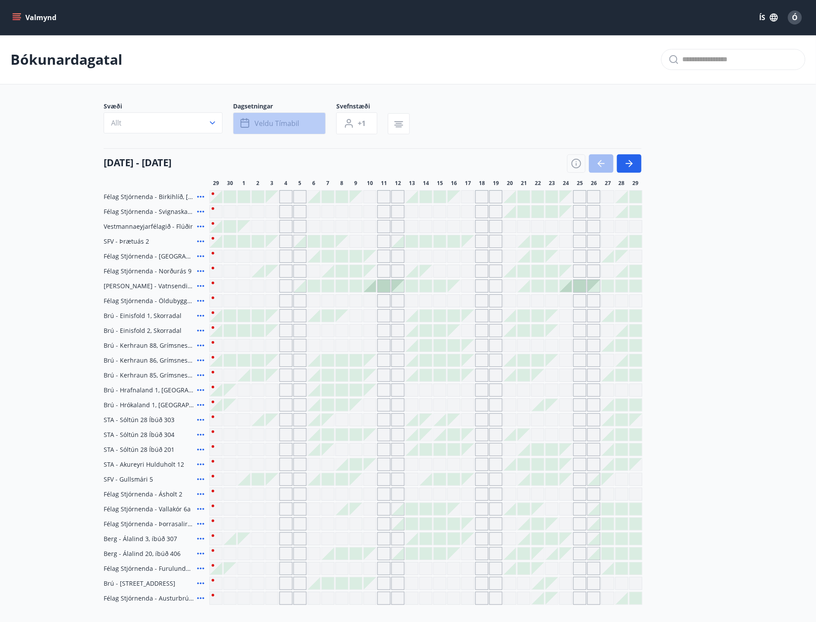
click at [259, 123] on span "Veldu tímabil" at bounding box center [277, 124] width 45 height 10
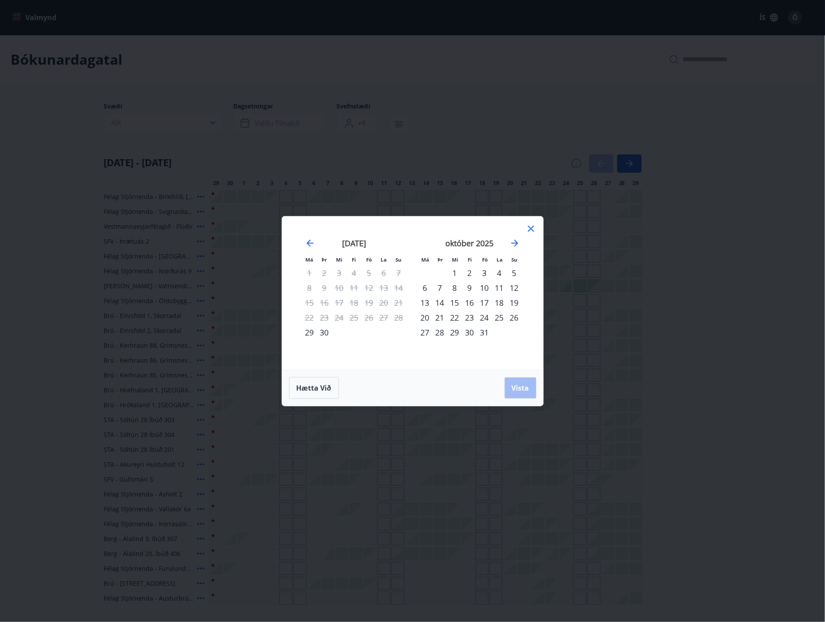
click at [426, 288] on div "6" at bounding box center [425, 287] width 15 height 15
click at [511, 317] on div "26" at bounding box center [514, 317] width 15 height 15
click at [514, 385] on span "Vista" at bounding box center [520, 388] width 17 height 10
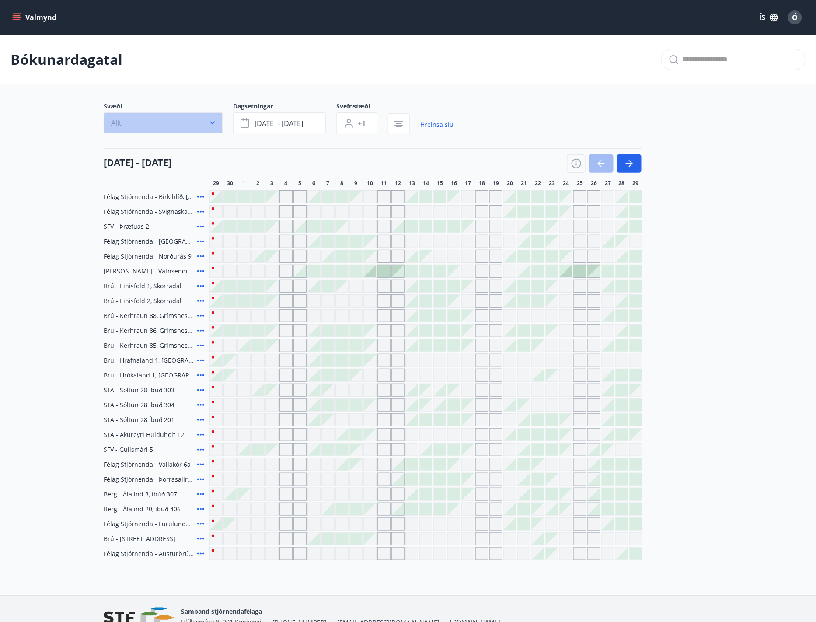
click at [204, 126] on button "Allt" at bounding box center [163, 122] width 119 height 21
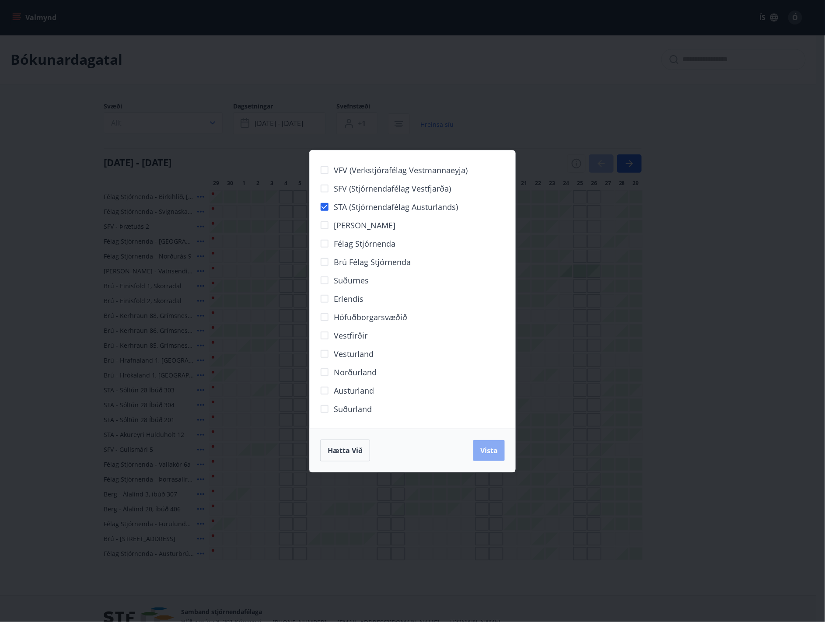
click at [487, 452] on span "Vista" at bounding box center [488, 451] width 17 height 10
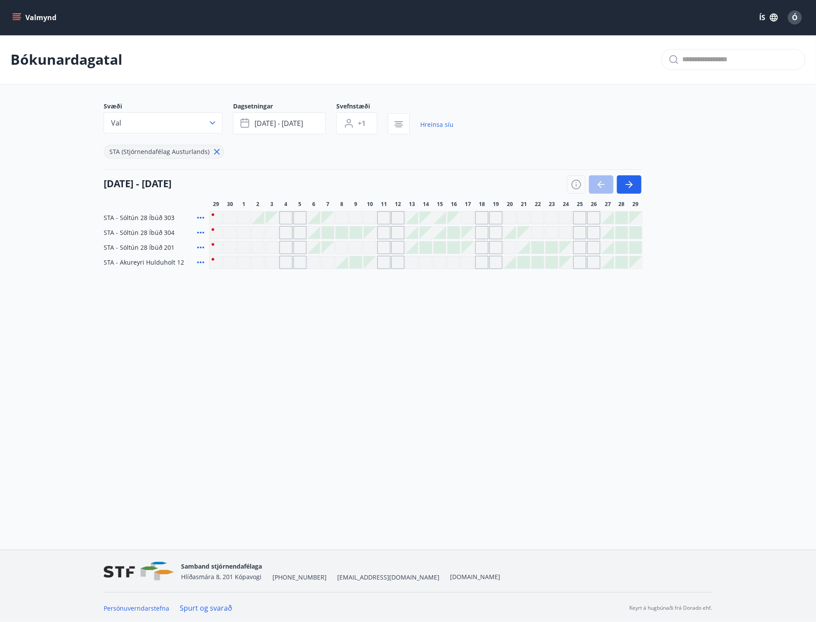
click at [200, 265] on icon at bounding box center [201, 262] width 10 height 10
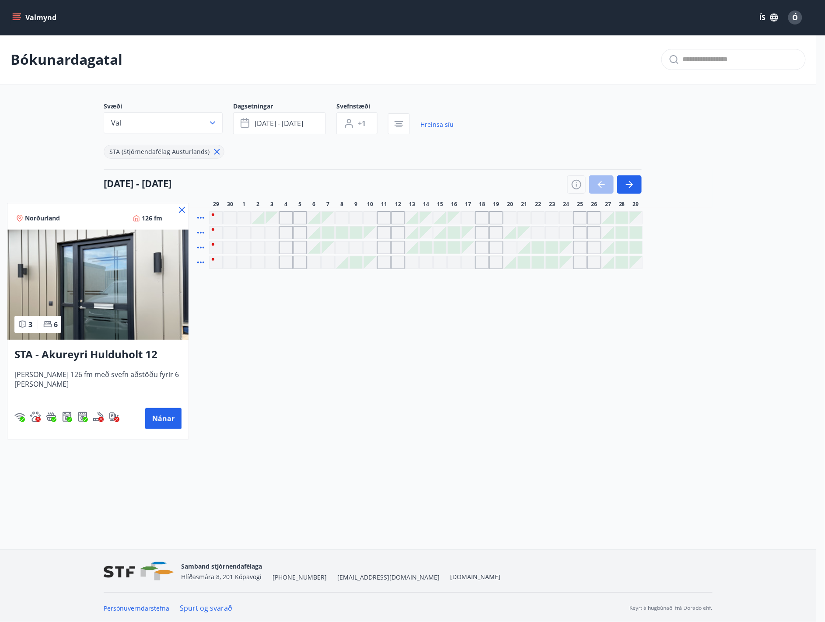
click at [327, 158] on div at bounding box center [412, 311] width 825 height 622
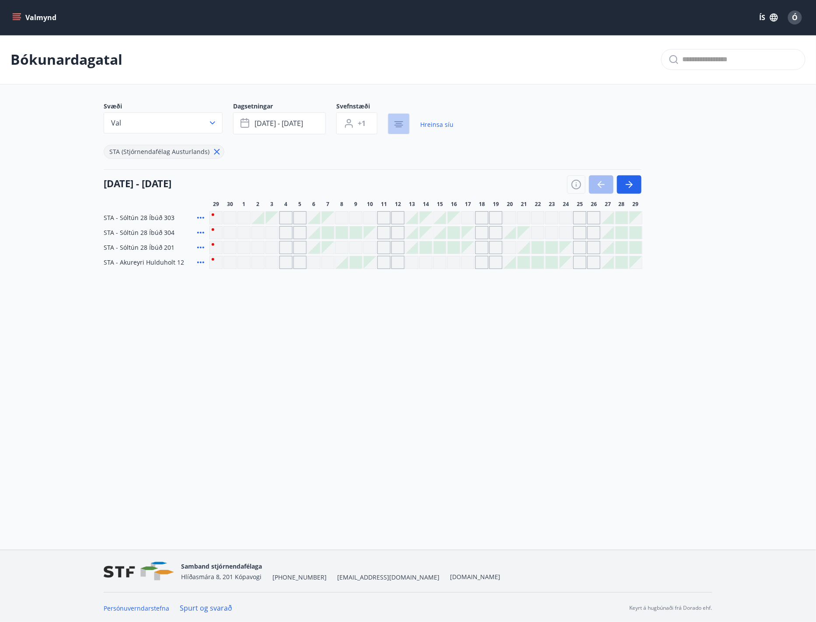
click at [397, 121] on icon "button" at bounding box center [399, 124] width 10 height 10
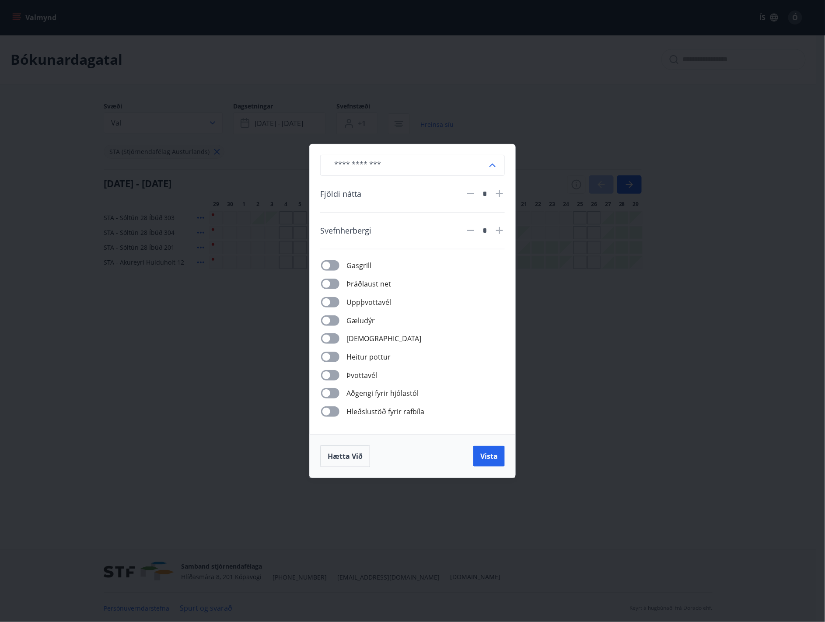
click at [560, 128] on div "​ Fjöldi nátta * Svefnherbergi * Gasgrill Þráðlaust net Uppþvottavél Gæludýr Þu…" at bounding box center [412, 311] width 825 height 622
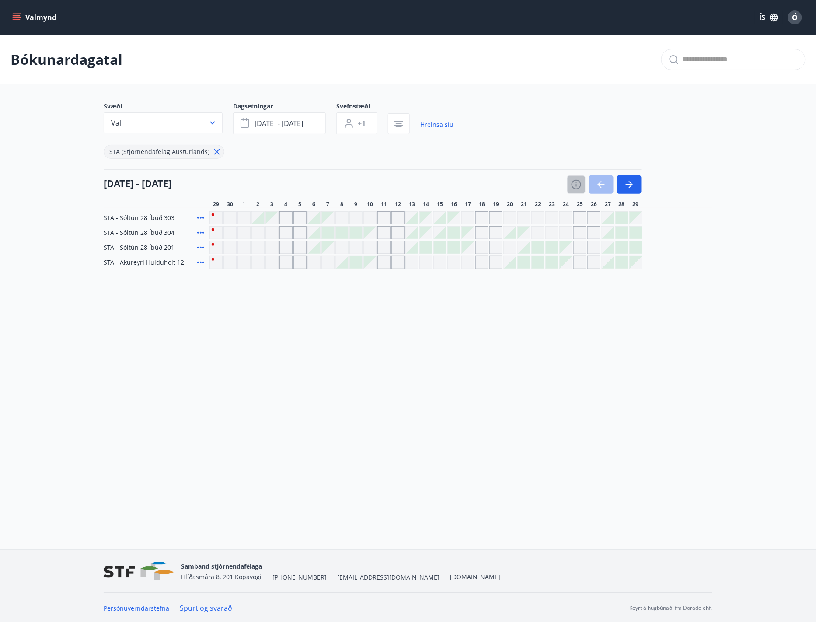
click at [574, 185] on icon "button" at bounding box center [576, 184] width 10 height 10
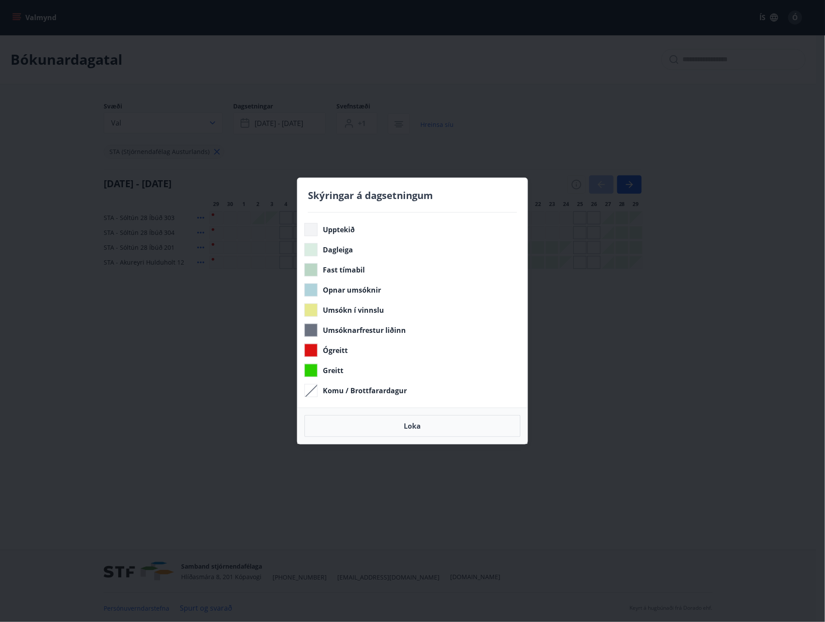
click at [559, 112] on div "Skýringar á dagsetningum Upptekið Dagleiga Fast tímabil Opnar umsóknir Umsókn í…" at bounding box center [412, 311] width 825 height 622
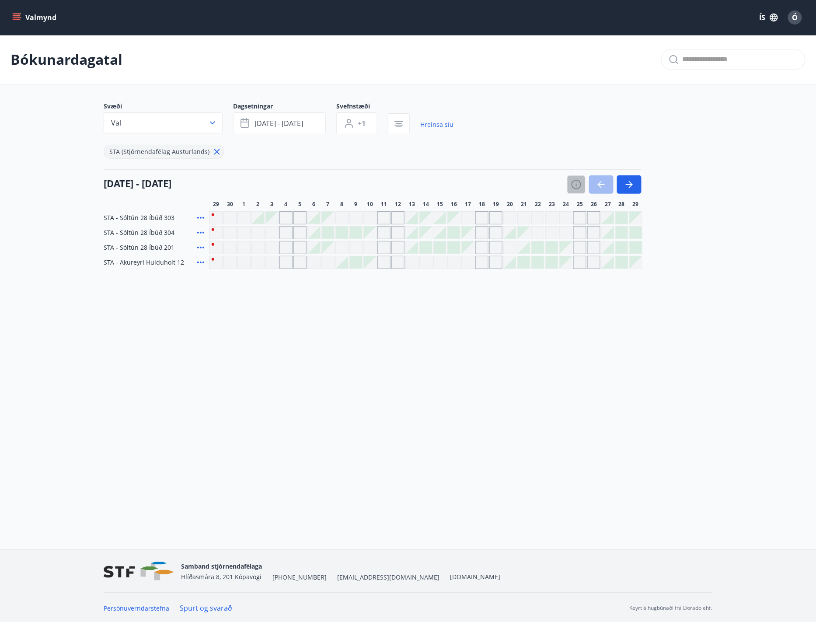
click at [574, 186] on icon "button" at bounding box center [576, 184] width 10 height 10
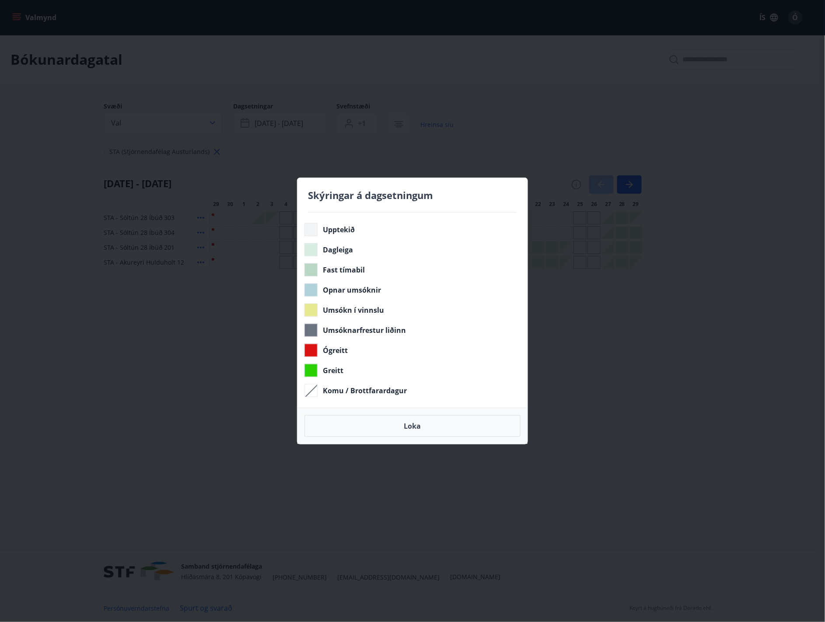
click at [595, 132] on div "Skýringar á dagsetningum Upptekið Dagleiga Fast tímabil Opnar umsóknir Umsókn í…" at bounding box center [412, 311] width 825 height 622
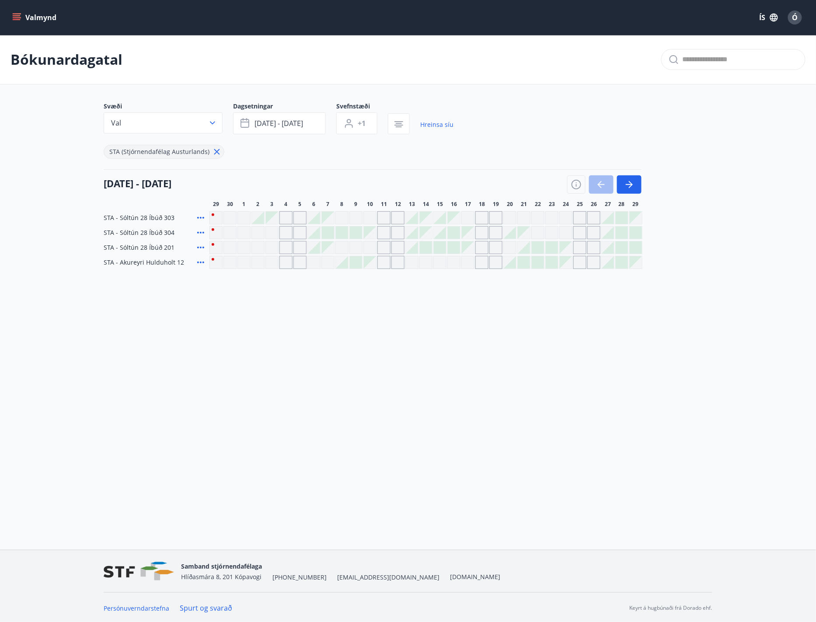
click at [513, 262] on div at bounding box center [510, 262] width 12 height 12
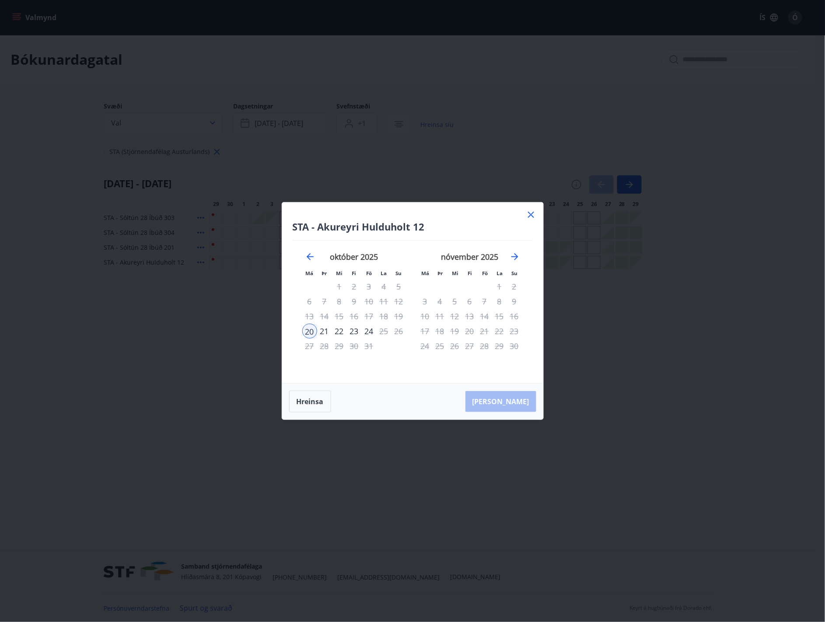
click at [531, 217] on icon at bounding box center [531, 215] width 10 height 10
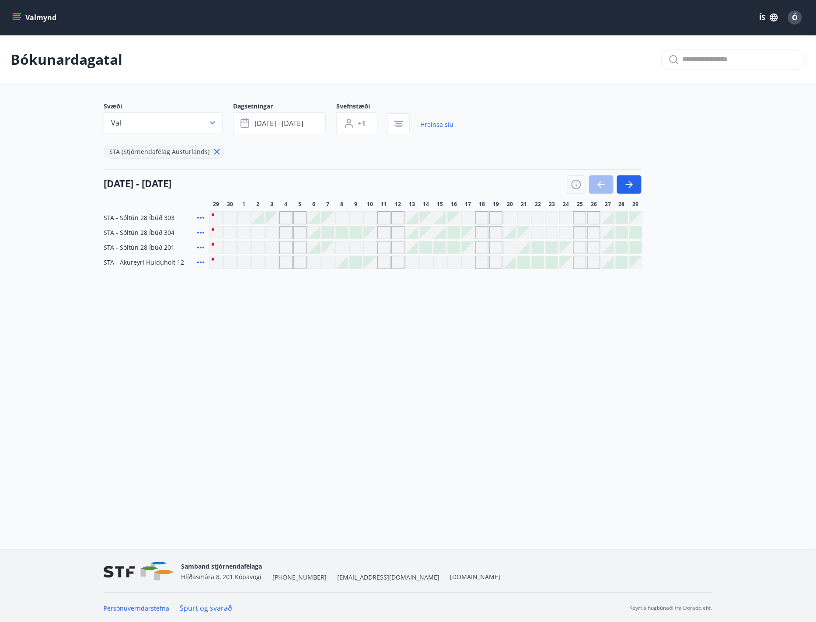
click at [343, 263] on div at bounding box center [342, 262] width 12 height 12
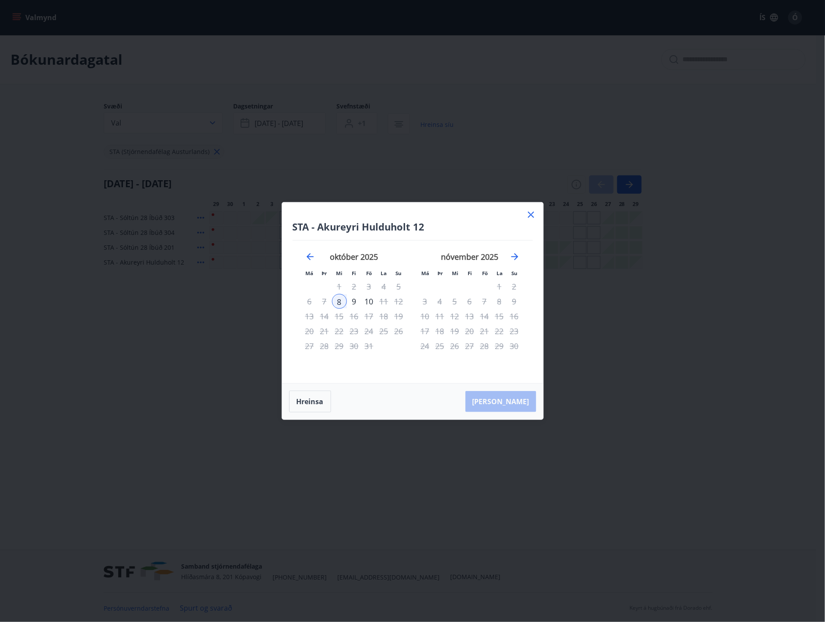
click at [532, 216] on icon at bounding box center [531, 215] width 10 height 10
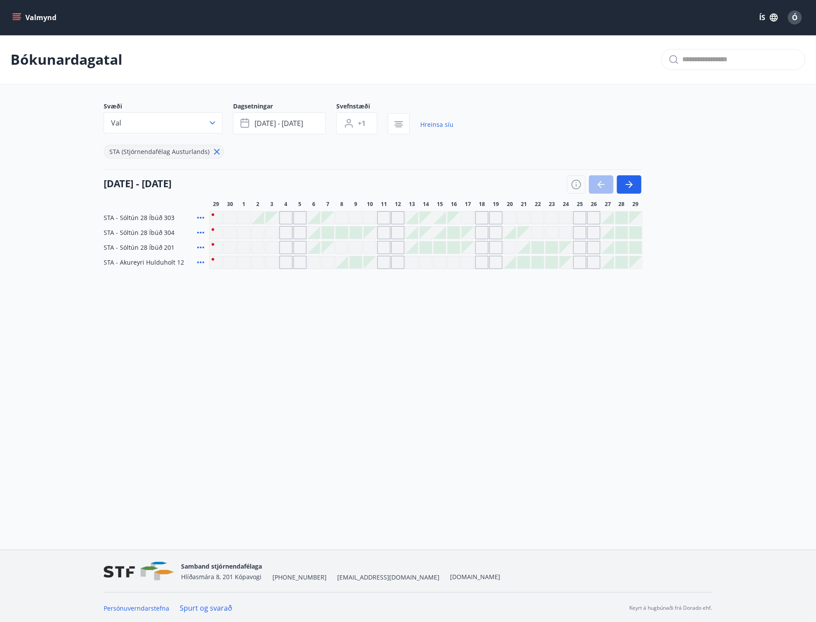
click at [796, 17] on span "Ó" at bounding box center [796, 18] width 6 height 10
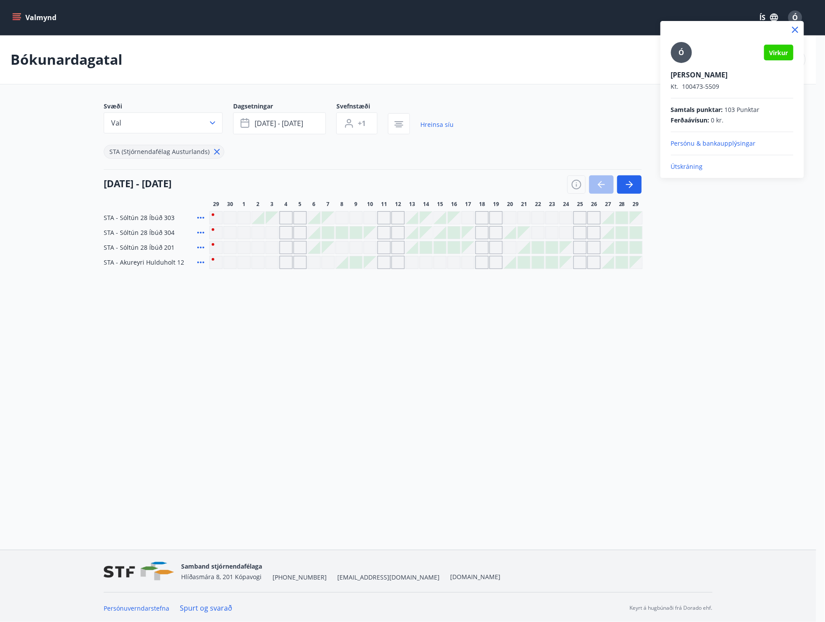
click at [692, 165] on p "Útskráning" at bounding box center [732, 166] width 122 height 9
